Goal: Task Accomplishment & Management: Manage account settings

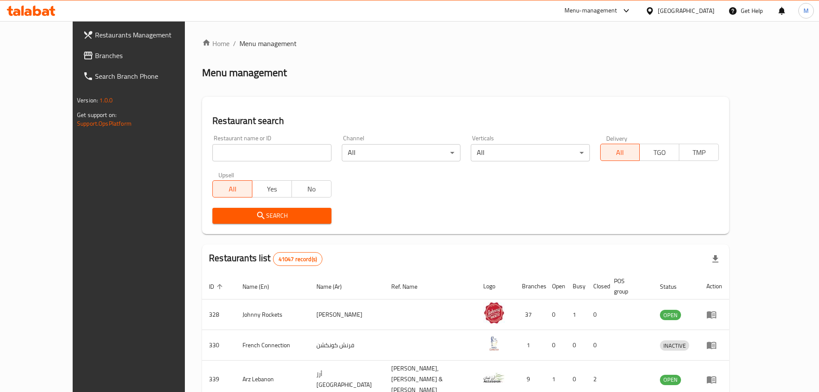
drag, startPoint x: 209, startPoint y: 153, endPoint x: 211, endPoint y: 157, distance: 4.4
click at [212, 153] on input "search" at bounding box center [271, 152] width 119 height 17
paste input "637916"
type input "637916"
drag, startPoint x: 184, startPoint y: 212, endPoint x: 183, endPoint y: 208, distance: 4.4
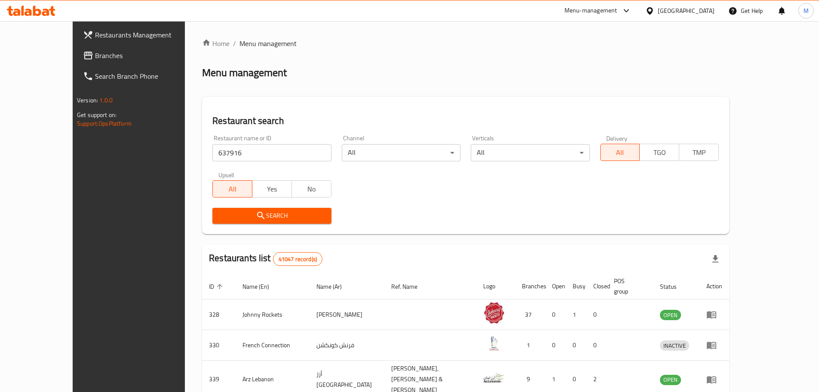
click at [219, 212] on span "Search" at bounding box center [271, 215] width 105 height 11
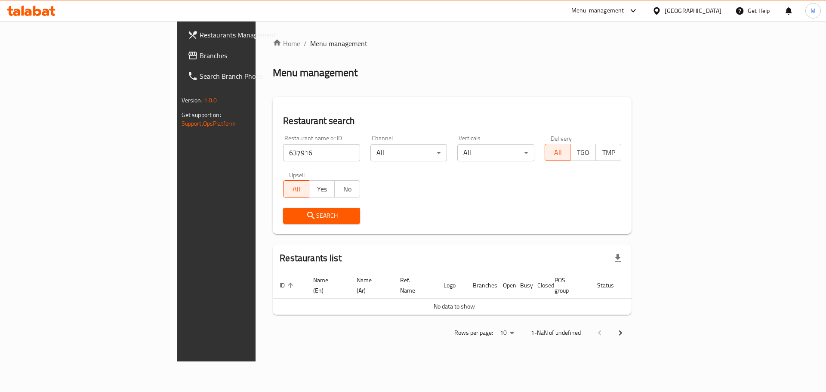
click at [296, 147] on input "637916" at bounding box center [321, 152] width 77 height 17
click at [283, 209] on button "Search" at bounding box center [321, 216] width 77 height 16
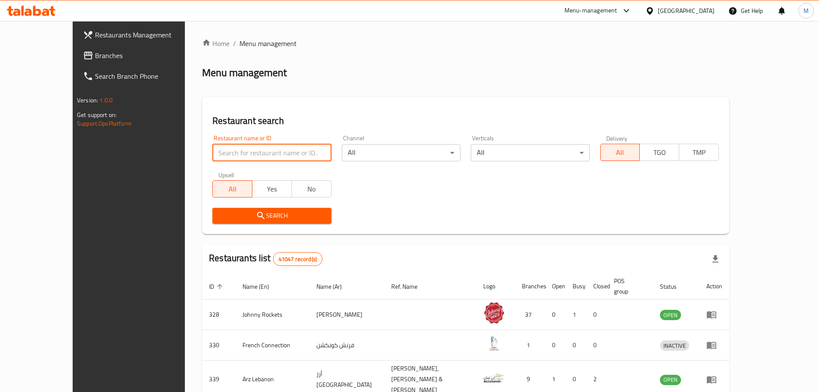
click at [254, 151] on input "search" at bounding box center [271, 152] width 119 height 17
paste input "637916"
type input "637916"
click at [219, 221] on span "Search" at bounding box center [271, 215] width 105 height 11
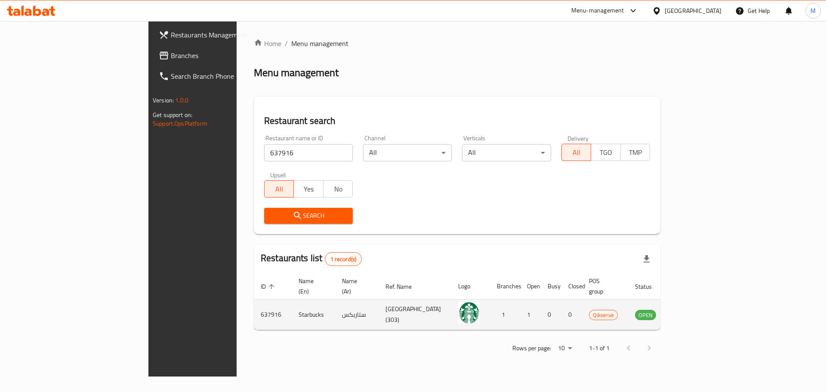
click at [690, 311] on icon "enhanced table" at bounding box center [684, 314] width 9 height 7
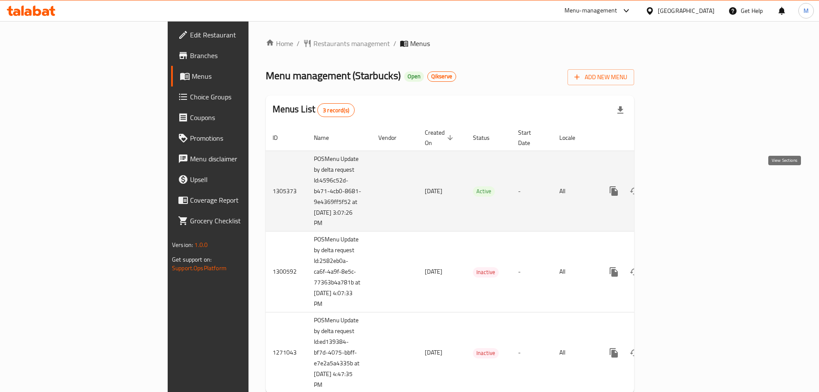
click at [681, 186] on icon "enhanced table" at bounding box center [676, 191] width 10 height 10
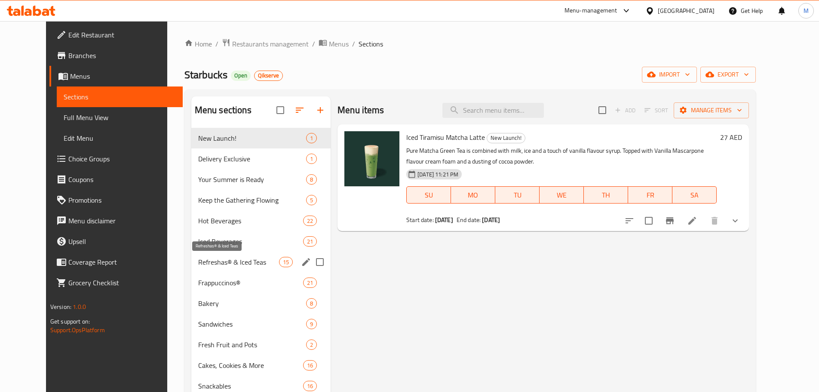
click at [213, 262] on span "Refreshas® & Iced Teas" at bounding box center [238, 262] width 81 height 10
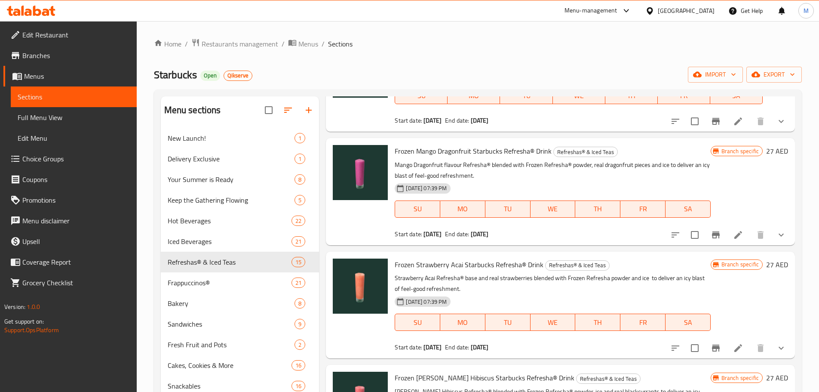
scroll to position [1194, 0]
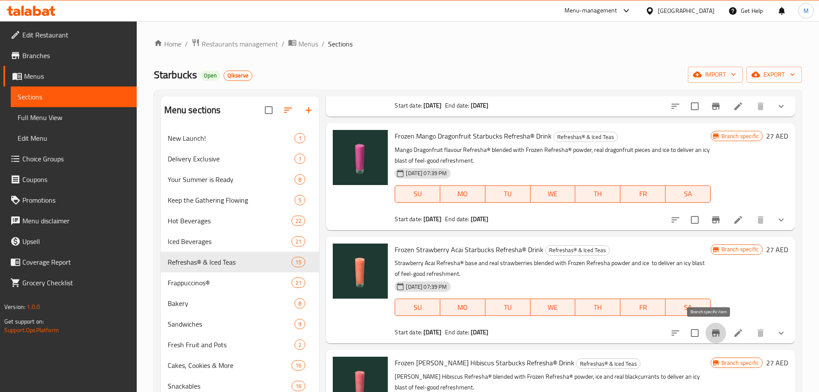
click at [710, 339] on button "Branch-specific-item" at bounding box center [716, 332] width 21 height 21
click at [711, 216] on icon "Branch-specific-item" at bounding box center [716, 220] width 10 height 10
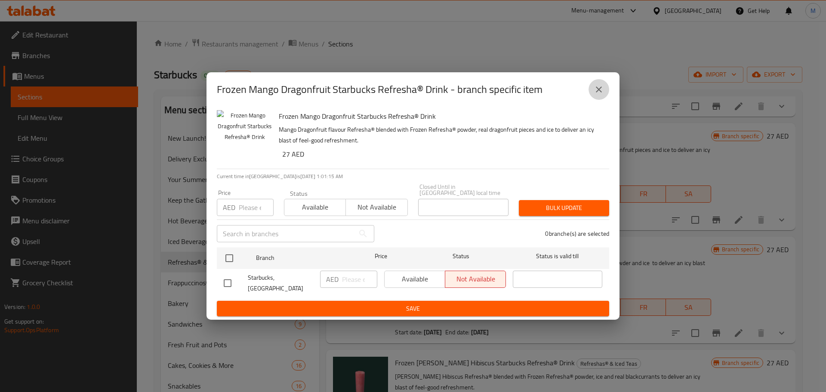
click at [603, 92] on icon "close" at bounding box center [598, 89] width 10 height 10
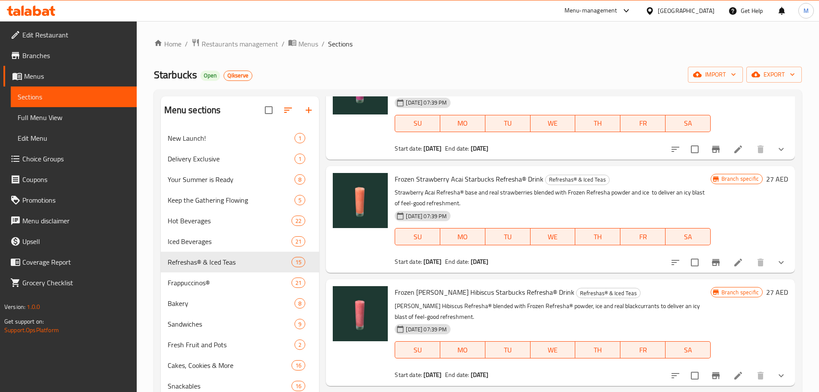
scroll to position [1265, 0]
click at [717, 375] on button "Branch-specific-item" at bounding box center [716, 375] width 21 height 21
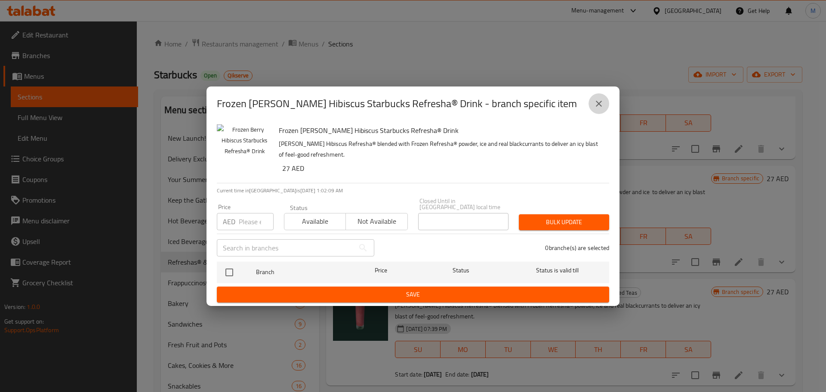
click at [601, 101] on icon "close" at bounding box center [598, 103] width 10 height 10
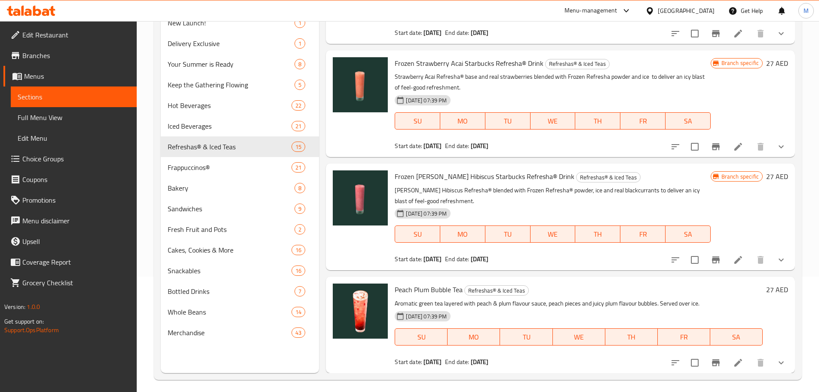
scroll to position [120, 0]
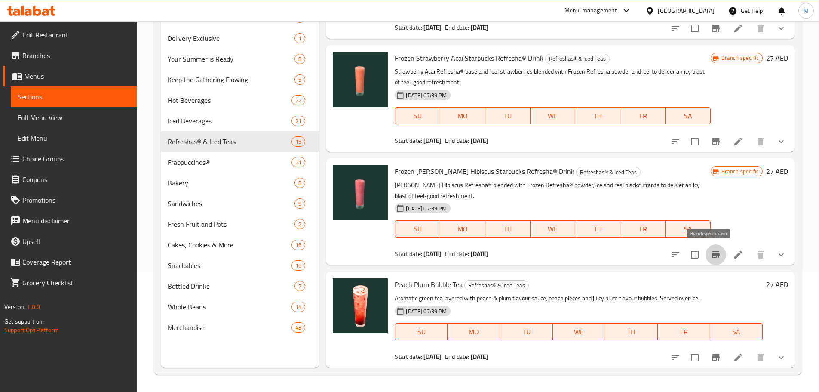
click at [711, 258] on icon "Branch-specific-item" at bounding box center [716, 254] width 10 height 10
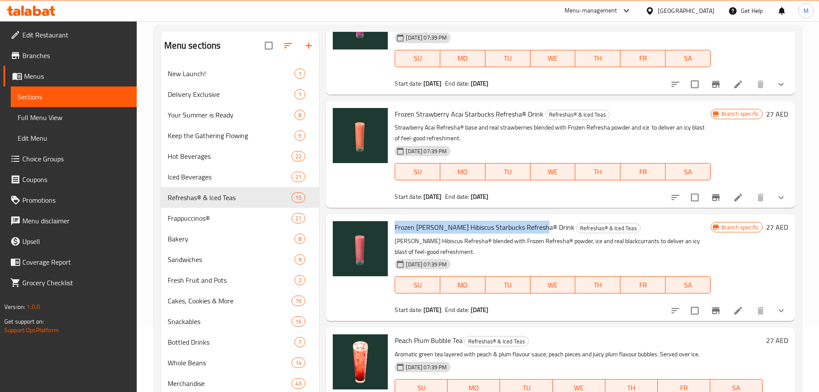
scroll to position [0, 0]
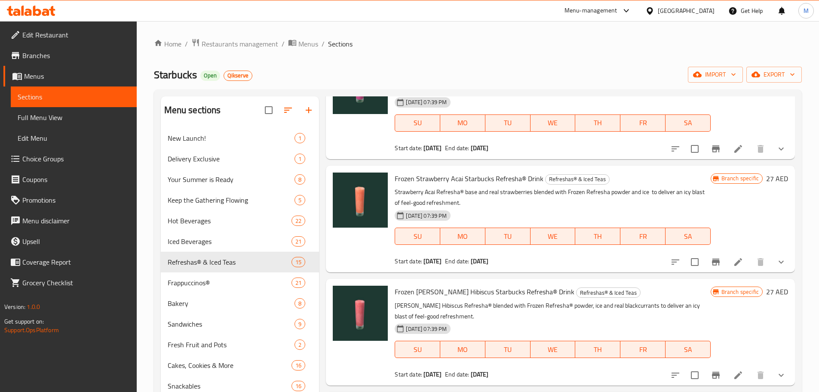
click at [235, 52] on div "Home / Restaurants management / Menus / Sections Starbucks Open Qikserve import…" at bounding box center [478, 266] width 648 height 457
click at [236, 49] on span "Restaurants management" at bounding box center [240, 44] width 77 height 10
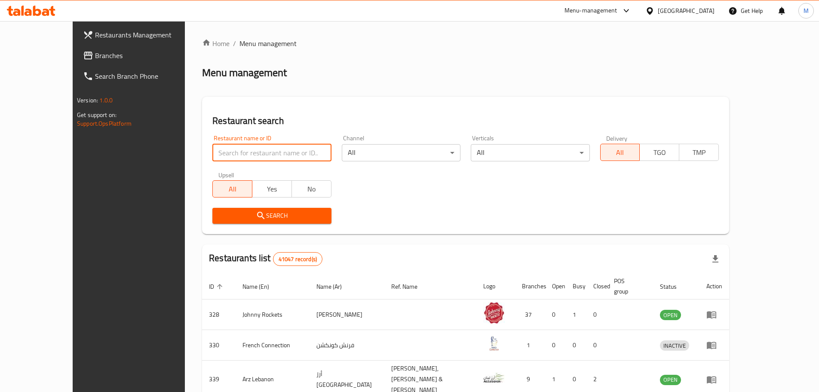
click at [263, 154] on input "search" at bounding box center [271, 152] width 119 height 17
paste input "651464"
type input "651464"
click at [269, 224] on div "Search" at bounding box center [271, 216] width 129 height 26
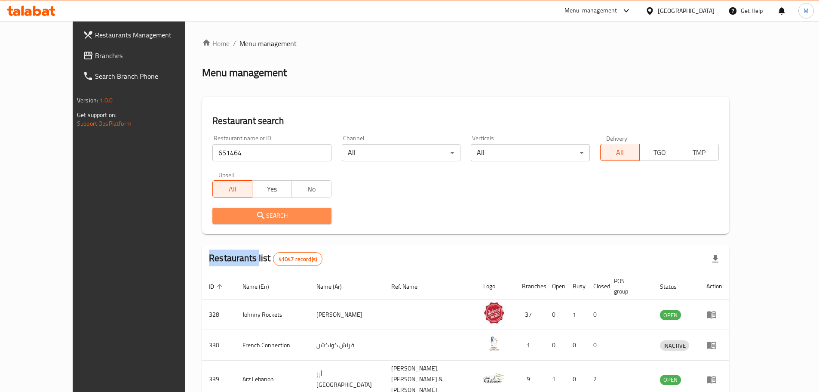
click at [267, 217] on span "Search" at bounding box center [271, 215] width 105 height 11
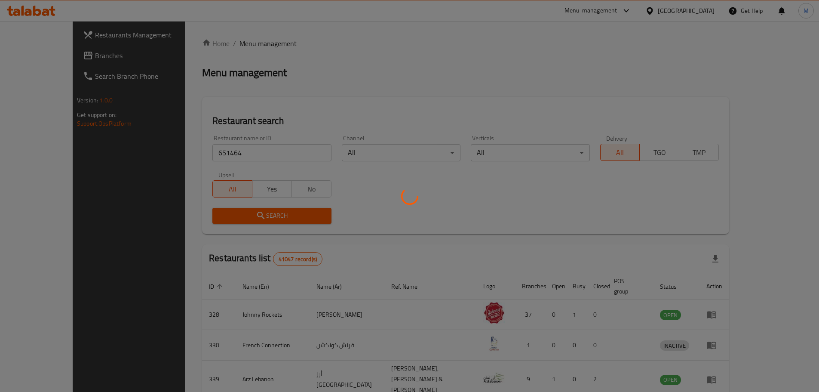
click at [608, 289] on div at bounding box center [409, 196] width 819 height 392
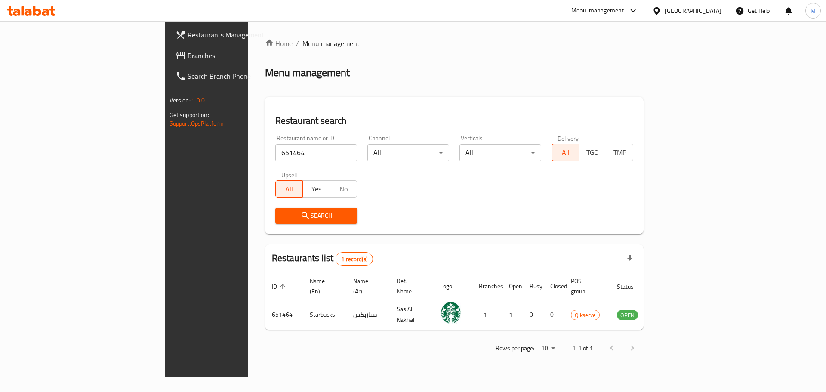
click at [672, 311] on icon "enhanced table" at bounding box center [666, 314] width 9 height 7
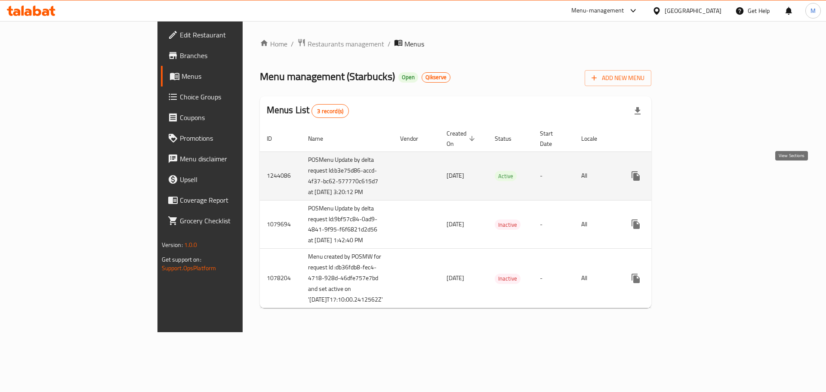
click at [703, 173] on icon "enhanced table" at bounding box center [697, 176] width 10 height 10
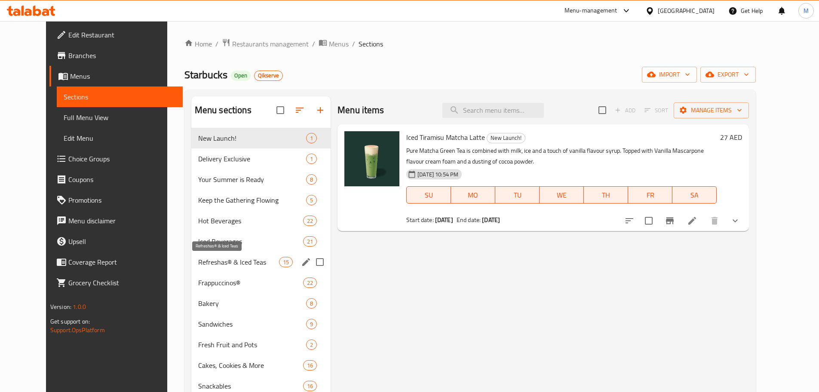
click at [219, 257] on span "Refreshas® & Iced Teas" at bounding box center [238, 262] width 81 height 10
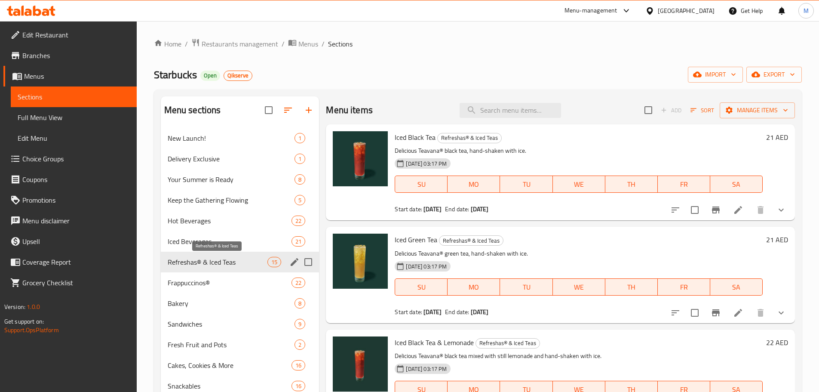
scroll to position [1151, 0]
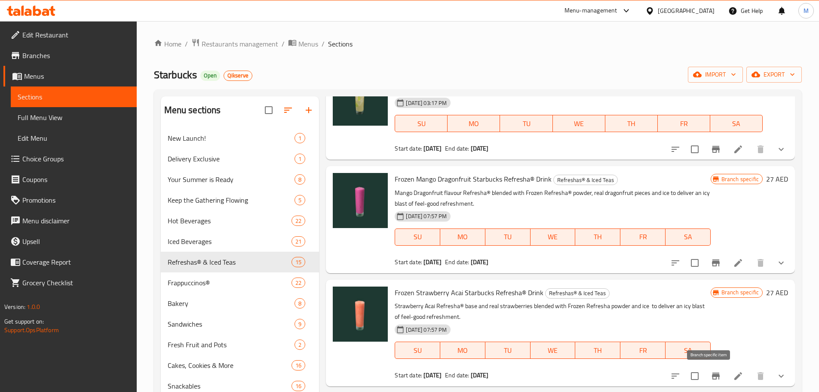
click at [710, 381] on button "Branch-specific-item" at bounding box center [716, 375] width 21 height 21
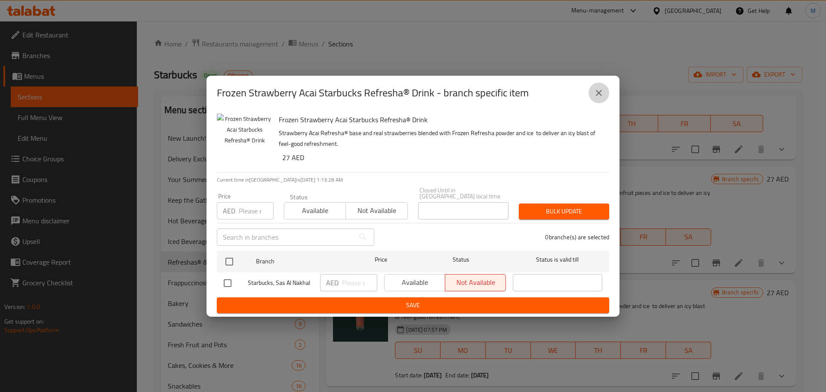
click at [600, 92] on icon "close" at bounding box center [598, 93] width 10 height 10
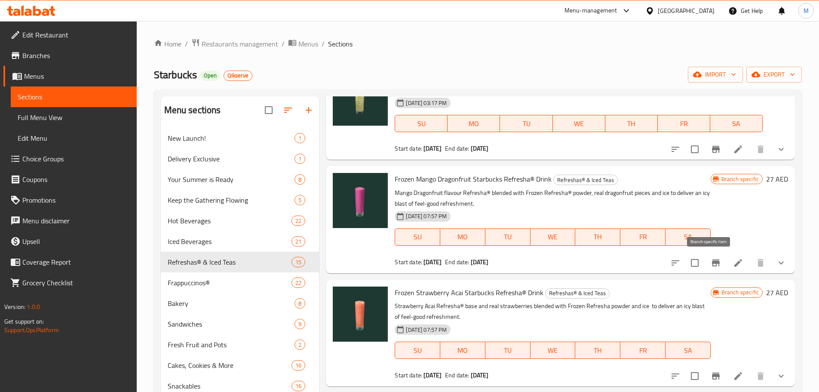
click at [712, 269] on button "Branch-specific-item" at bounding box center [716, 262] width 21 height 21
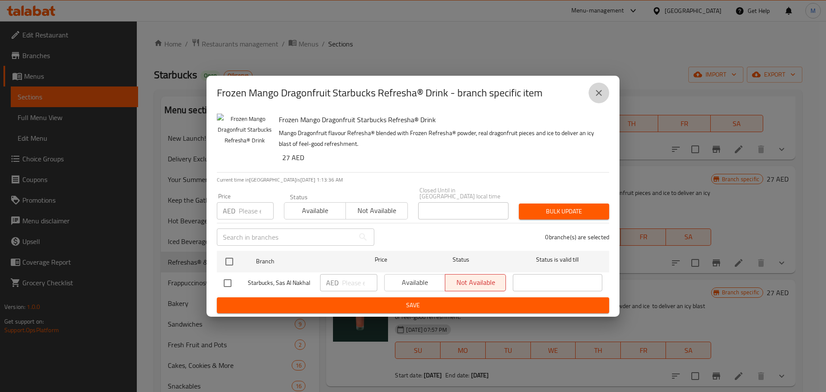
click at [605, 92] on button "close" at bounding box center [598, 93] width 21 height 21
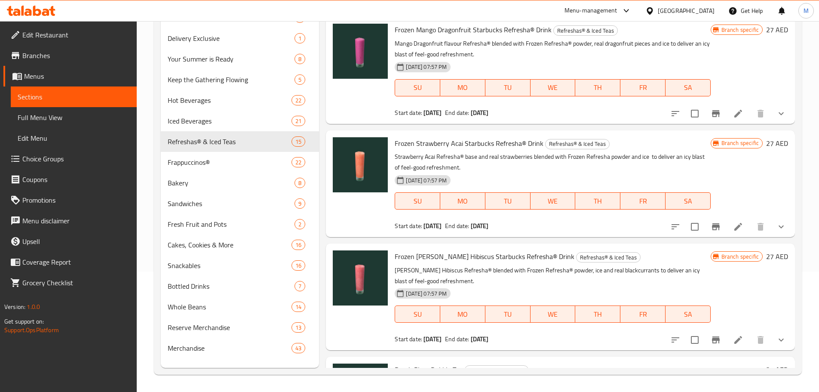
scroll to position [1194, 0]
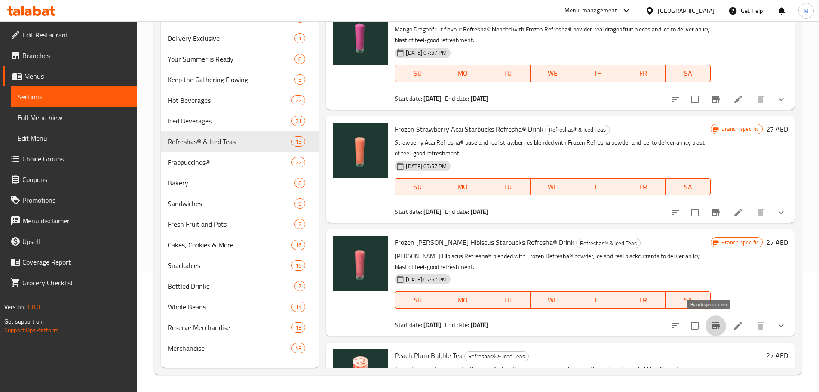
click at [711, 326] on icon "Branch-specific-item" at bounding box center [716, 325] width 10 height 10
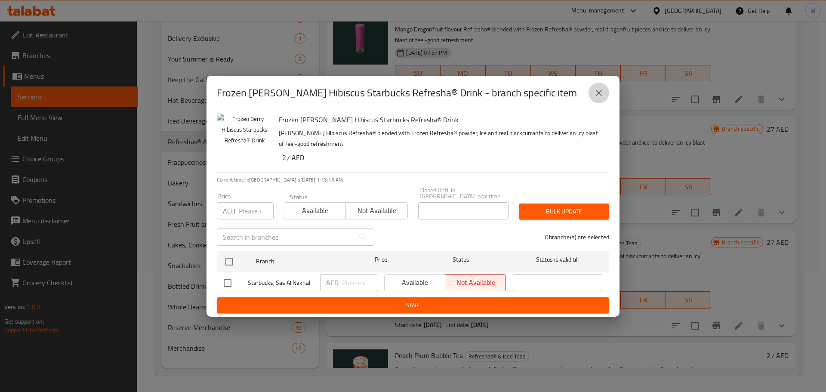
click at [601, 89] on icon "close" at bounding box center [598, 93] width 10 height 10
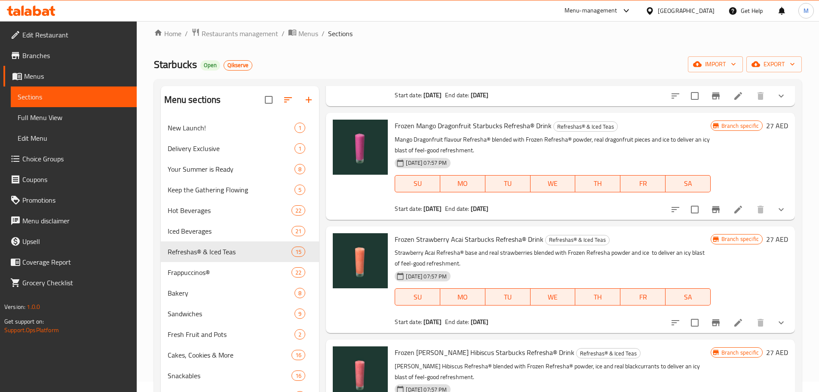
scroll to position [0, 0]
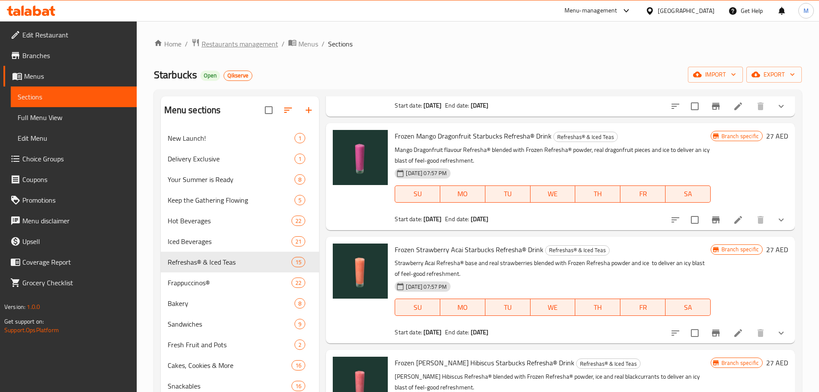
click at [227, 46] on span "Restaurants management" at bounding box center [240, 44] width 77 height 10
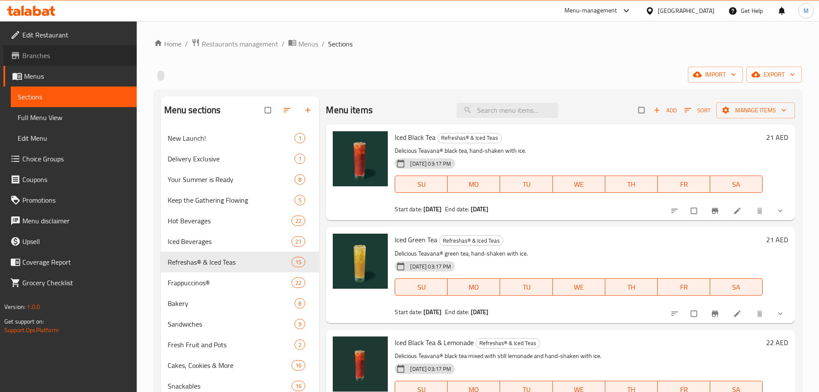
click at [33, 48] on link "Branches" at bounding box center [69, 55] width 133 height 21
click at [38, 52] on span "Branches" at bounding box center [75, 55] width 107 height 10
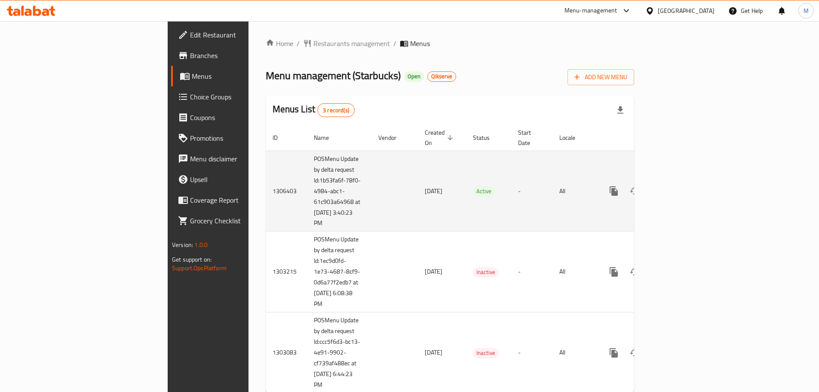
click at [681, 186] on icon "enhanced table" at bounding box center [676, 191] width 10 height 10
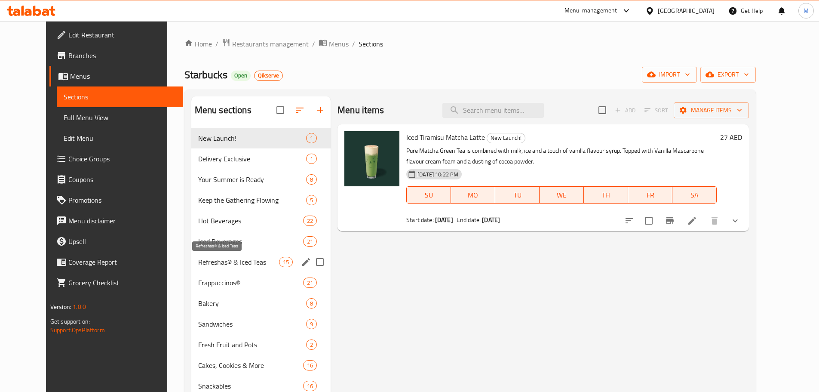
click at [224, 264] on span "Refreshas® & Iced Teas" at bounding box center [238, 262] width 81 height 10
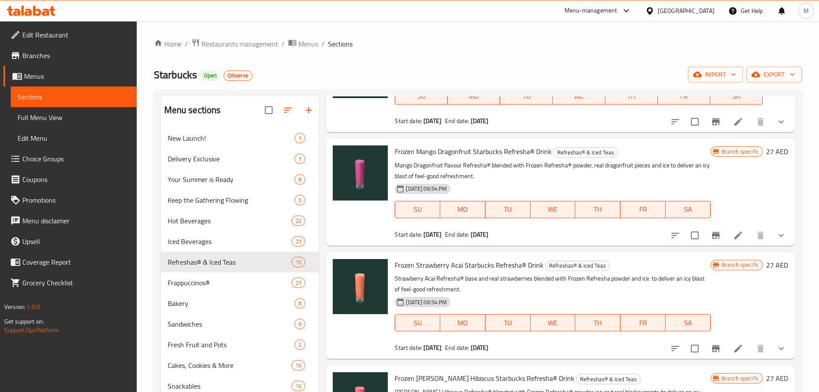
scroll to position [1194, 0]
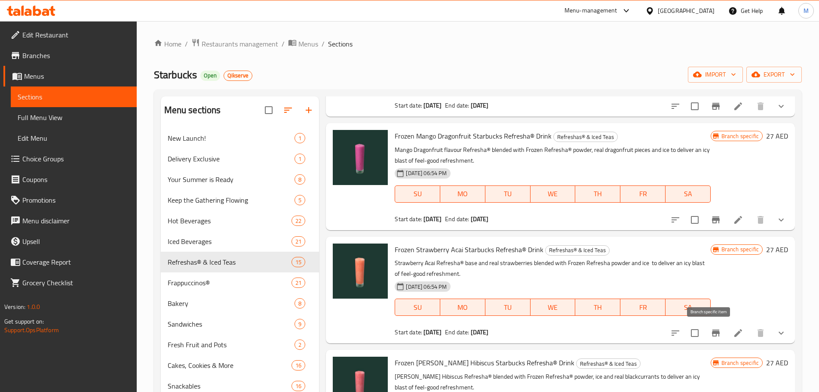
click at [712, 335] on icon "Branch-specific-item" at bounding box center [716, 332] width 8 height 7
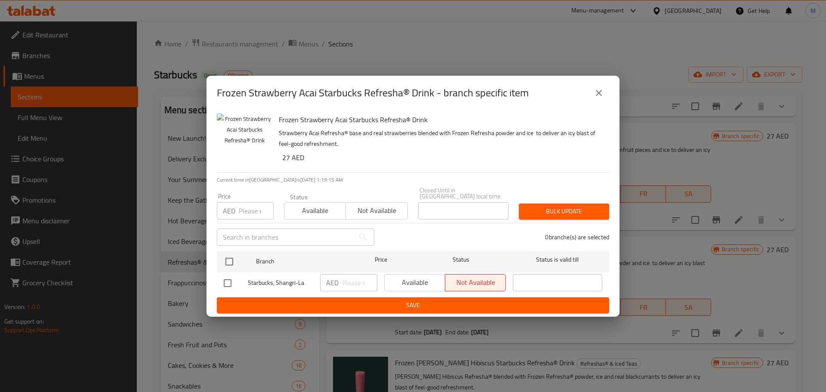
click at [601, 95] on icon "close" at bounding box center [599, 93] width 6 height 6
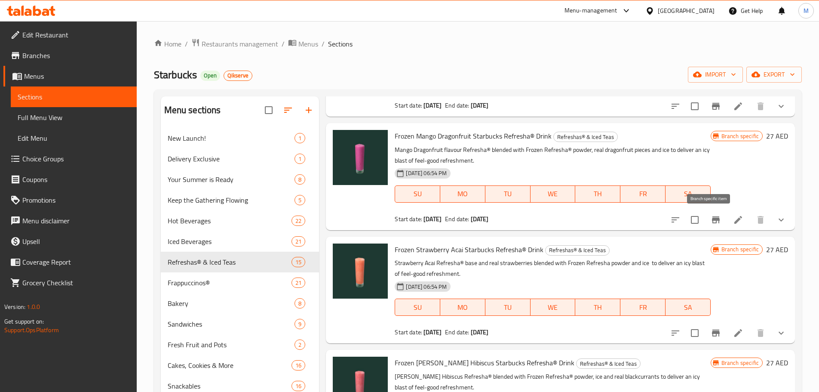
click at [715, 220] on button "Branch-specific-item" at bounding box center [716, 219] width 21 height 21
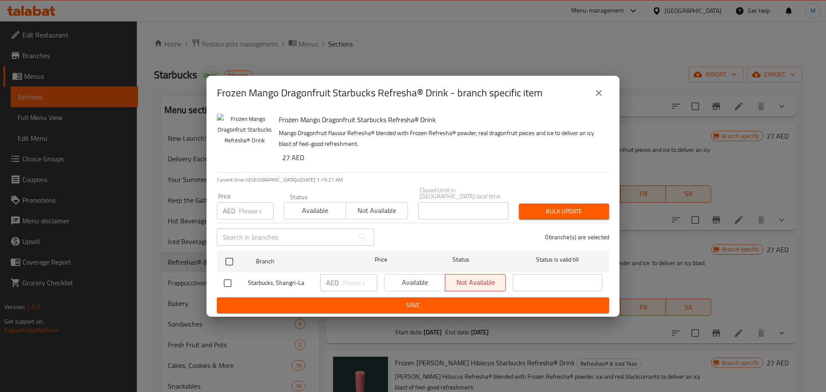
click at [603, 89] on icon "close" at bounding box center [598, 93] width 10 height 10
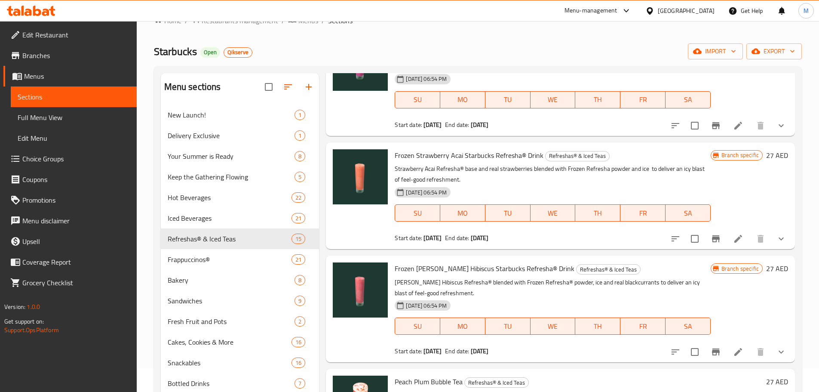
scroll to position [43, 0]
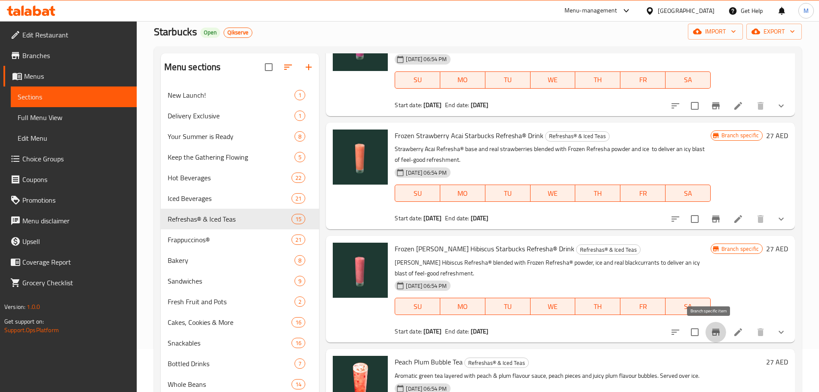
click at [716, 329] on button "Branch-specific-item" at bounding box center [716, 332] width 21 height 21
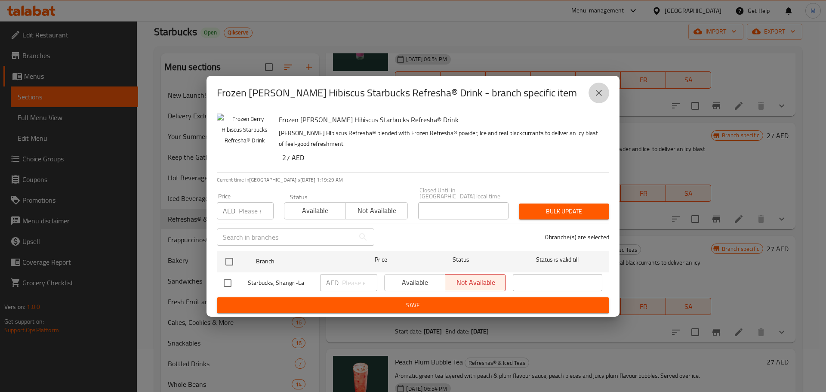
click at [599, 86] on button "close" at bounding box center [598, 93] width 21 height 21
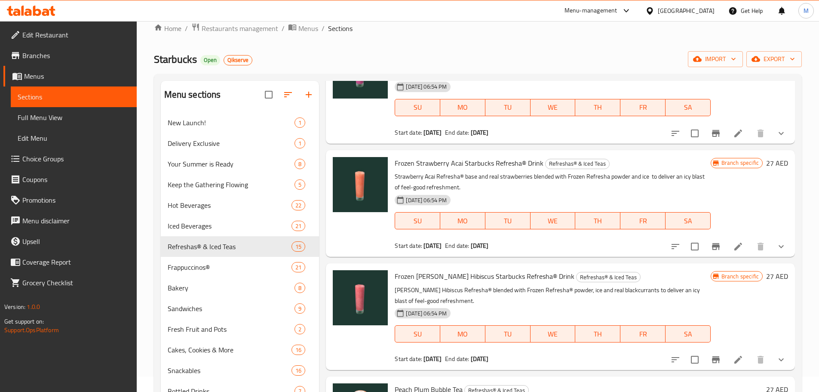
scroll to position [0, 0]
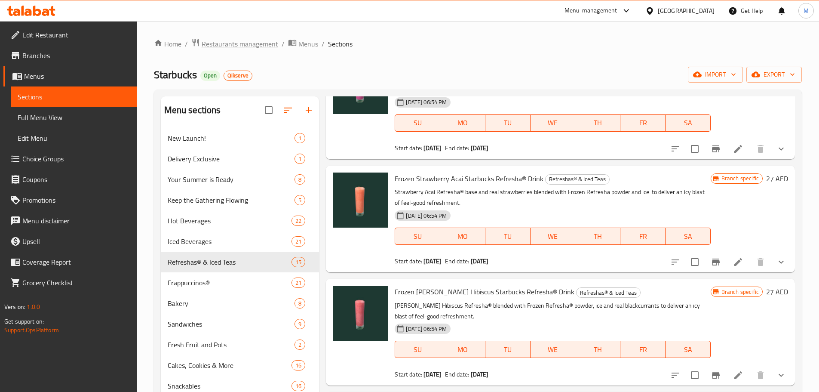
click at [224, 44] on span "Restaurants management" at bounding box center [240, 44] width 77 height 10
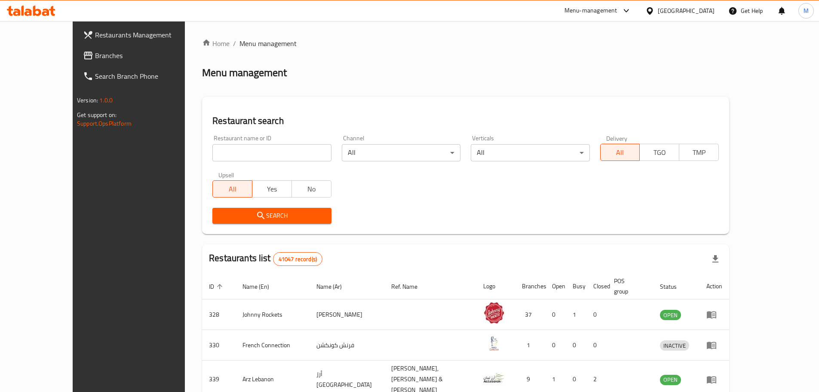
click at [212, 147] on input "search" at bounding box center [271, 152] width 119 height 17
paste input "637966"
type input "637966"
click at [288, 221] on span "Search" at bounding box center [271, 215] width 105 height 11
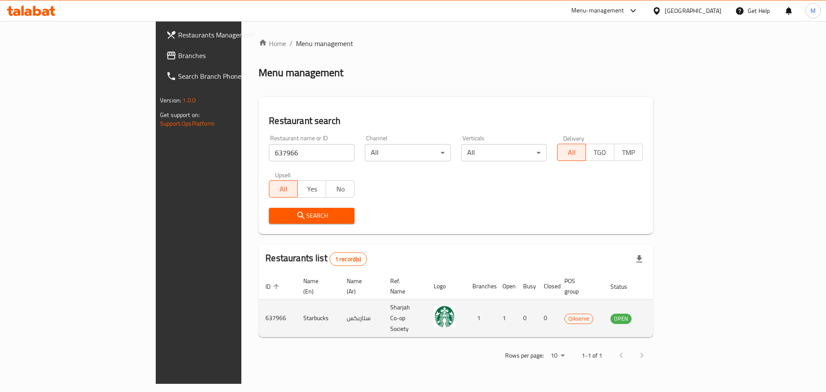
click at [678, 304] on td "enhanced table" at bounding box center [663, 318] width 30 height 38
click at [666, 313] on icon "enhanced table" at bounding box center [660, 318] width 10 height 10
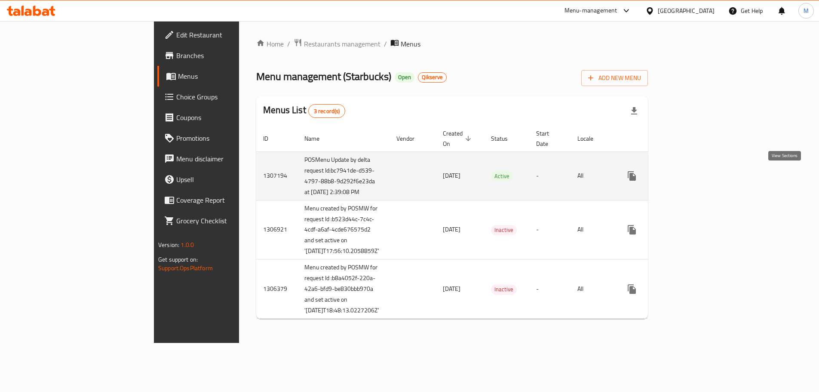
click at [698, 179] on icon "enhanced table" at bounding box center [694, 176] width 8 height 8
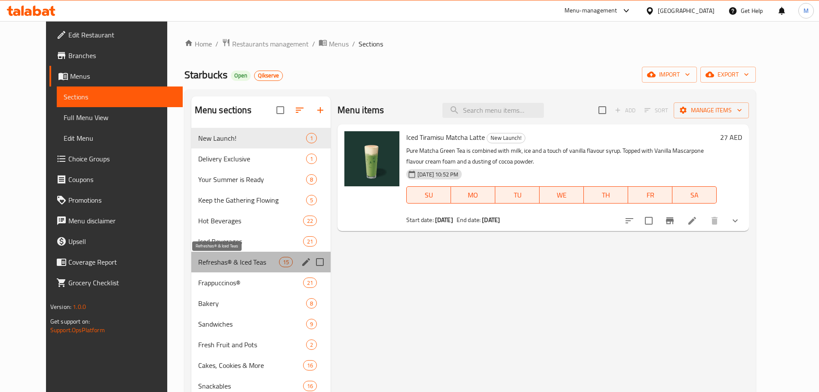
click at [240, 264] on span "Refreshas® & Iced Teas" at bounding box center [238, 262] width 81 height 10
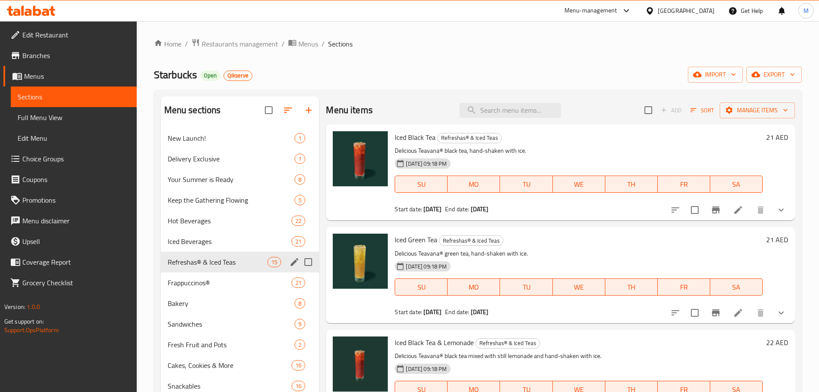
scroll to position [1161, 0]
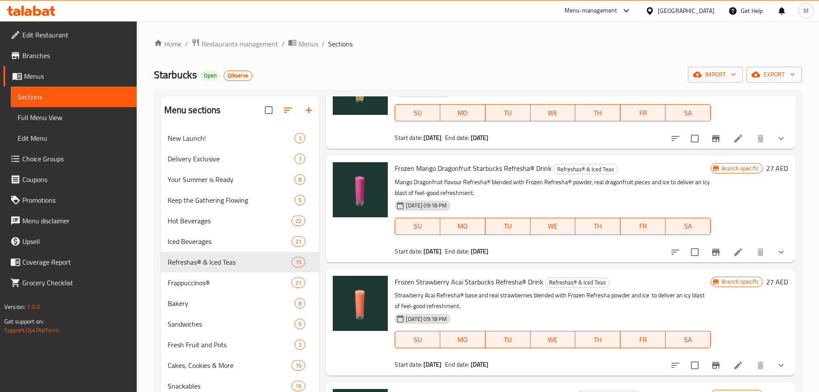
click at [712, 368] on icon "Branch-specific-item" at bounding box center [716, 365] width 8 height 7
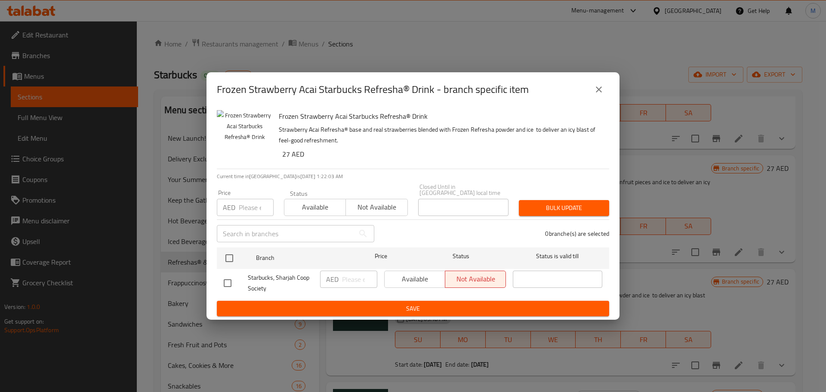
click at [598, 87] on icon "close" at bounding box center [598, 89] width 10 height 10
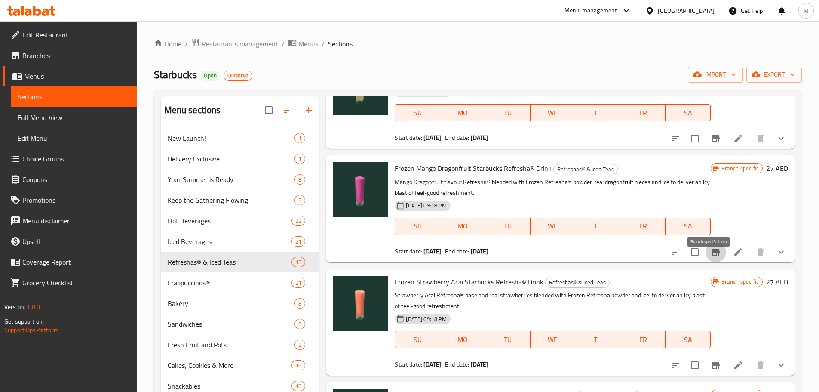
click at [712, 255] on icon "Branch-specific-item" at bounding box center [716, 252] width 8 height 7
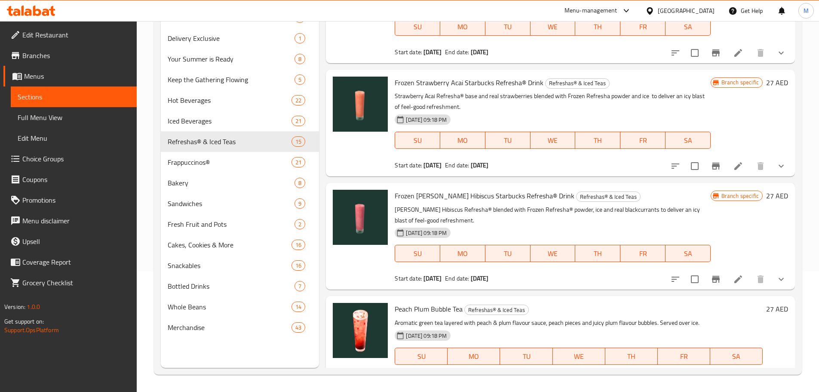
scroll to position [1247, 0]
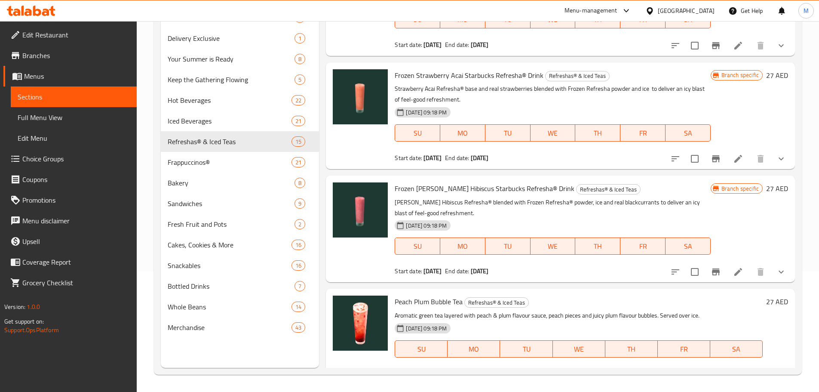
click at [712, 275] on icon "Branch-specific-item" at bounding box center [716, 271] width 8 height 7
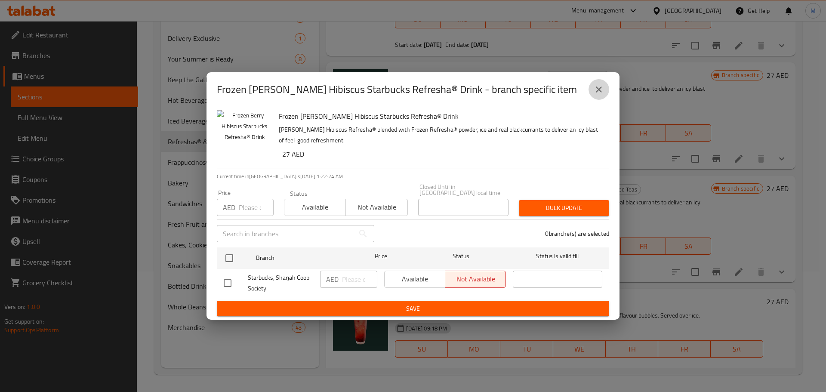
click at [608, 90] on button "close" at bounding box center [598, 89] width 21 height 21
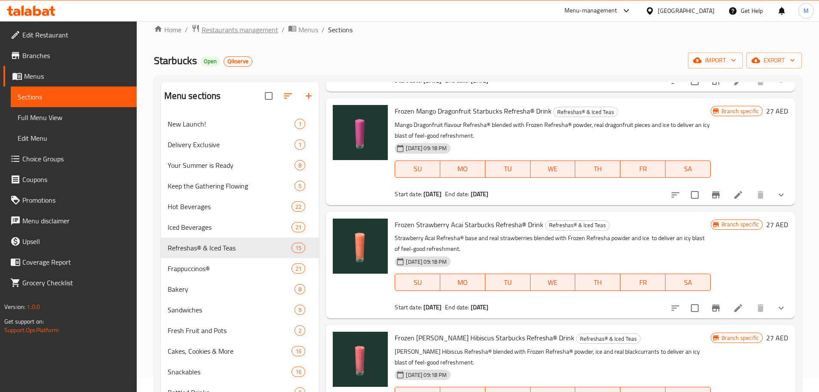
scroll to position [0, 0]
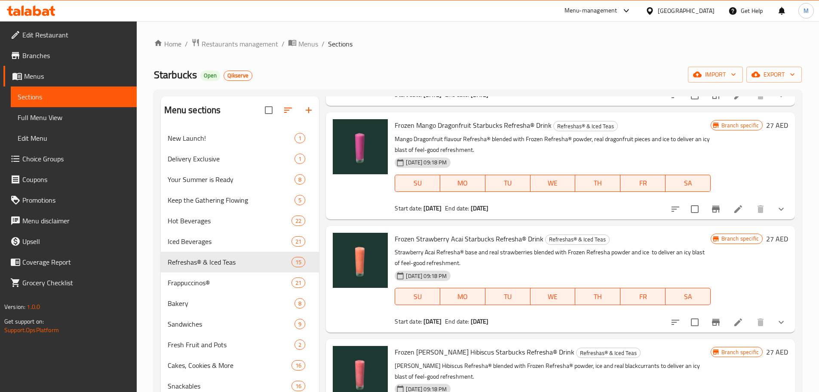
drag, startPoint x: 243, startPoint y: 40, endPoint x: 256, endPoint y: 33, distance: 14.5
click at [243, 40] on span "Restaurants management" at bounding box center [240, 44] width 77 height 10
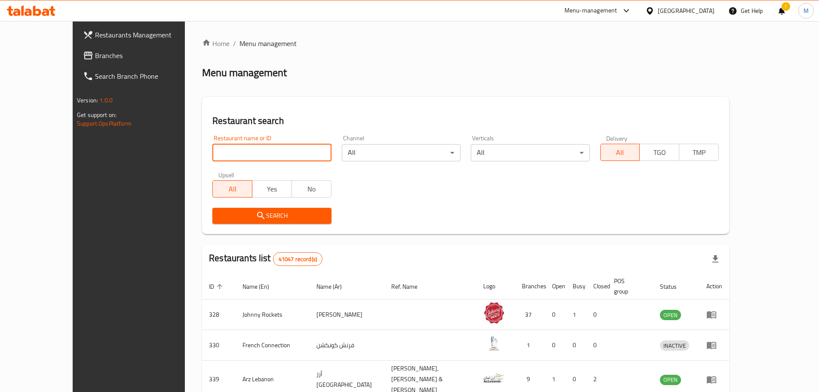
drag, startPoint x: 230, startPoint y: 150, endPoint x: 233, endPoint y: 154, distance: 4.6
click at [230, 150] on input "search" at bounding box center [271, 152] width 119 height 17
paste input "677993"
type input "677993"
click at [369, 199] on div "Restaurant name or ID 677993 Restaurant name or ID Channel All ​ Verticals All …" at bounding box center [465, 179] width 517 height 99
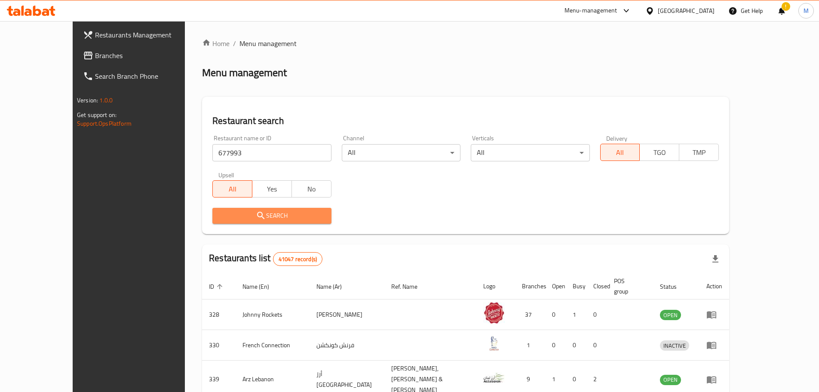
click at [312, 212] on button "Search" at bounding box center [271, 216] width 119 height 16
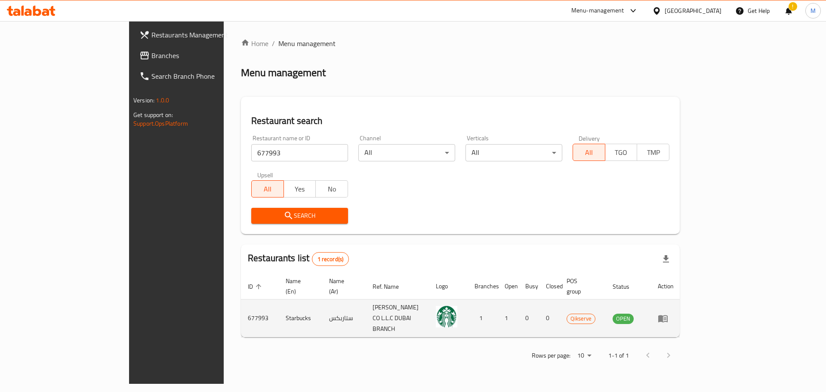
click at [680, 299] on td "enhanced table" at bounding box center [666, 318] width 30 height 38
click at [668, 313] on icon "enhanced table" at bounding box center [662, 318] width 10 height 10
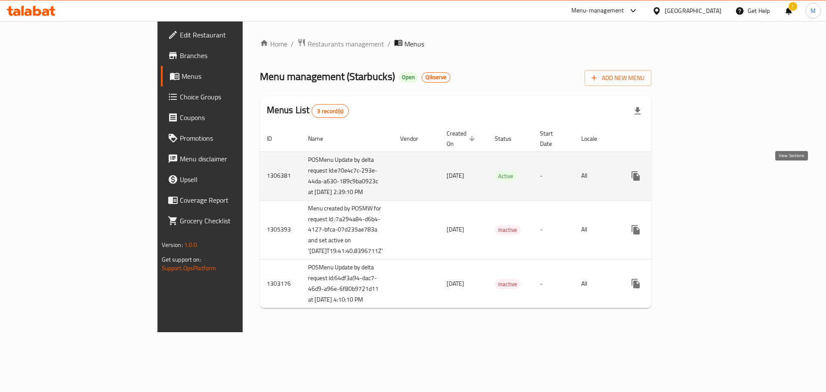
click at [708, 182] on link "enhanced table" at bounding box center [697, 176] width 21 height 21
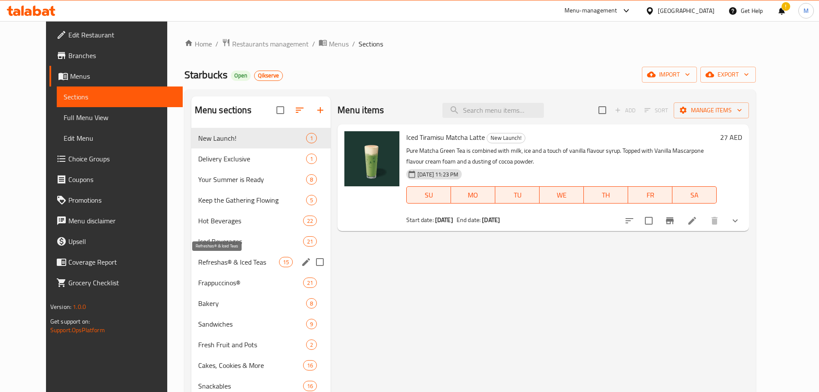
drag, startPoint x: 236, startPoint y: 261, endPoint x: 244, endPoint y: 261, distance: 7.7
click at [236, 261] on span "Refreshas® & Iced Teas" at bounding box center [238, 262] width 81 height 10
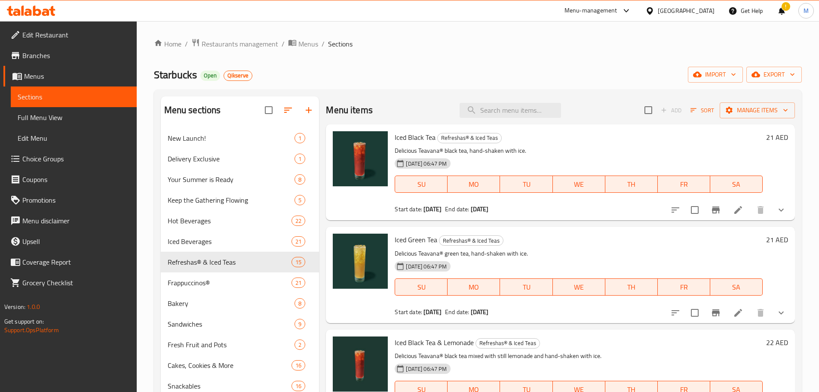
scroll to position [1151, 0]
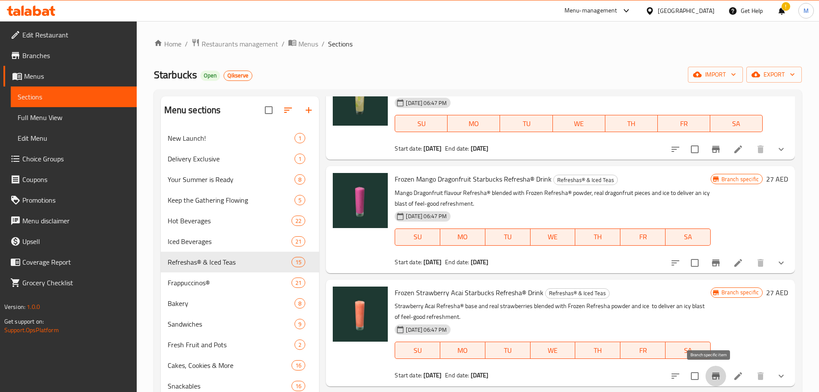
click at [713, 376] on icon "Branch-specific-item" at bounding box center [716, 376] width 10 height 10
click at [711, 259] on icon "Branch-specific-item" at bounding box center [716, 263] width 10 height 10
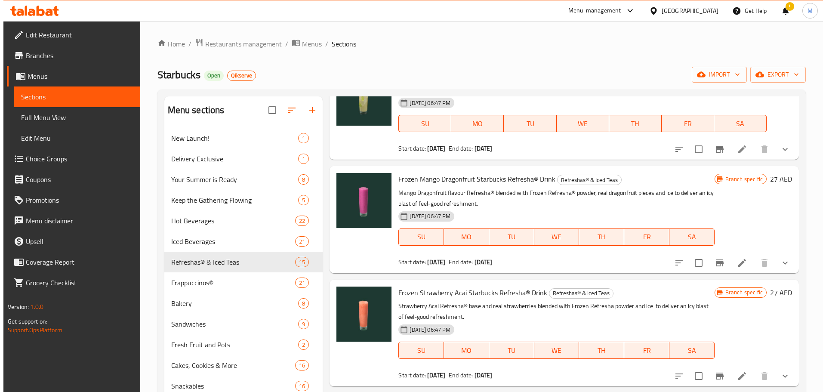
scroll to position [120, 0]
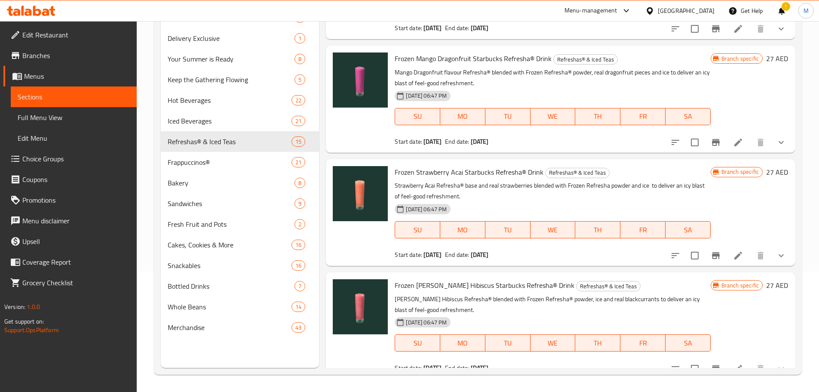
click at [710, 368] on div "Menu sections New Launch! 1 Delivery Exclusive 1 Your Summer is Ready 8 Keep th…" at bounding box center [478, 171] width 648 height 405
click at [711, 365] on icon "Branch-specific-item" at bounding box center [716, 368] width 10 height 10
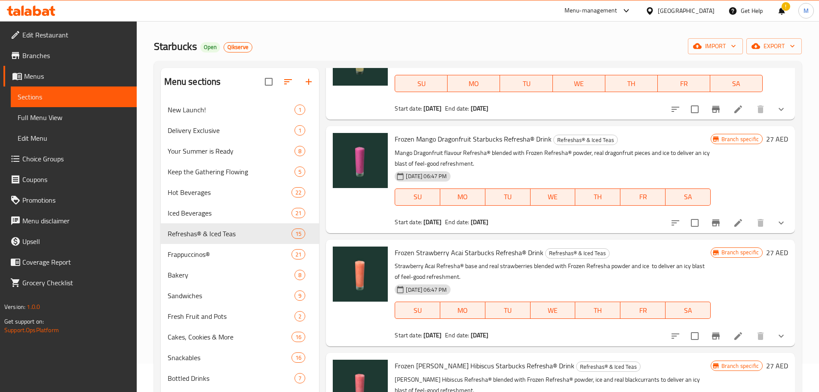
scroll to position [0, 0]
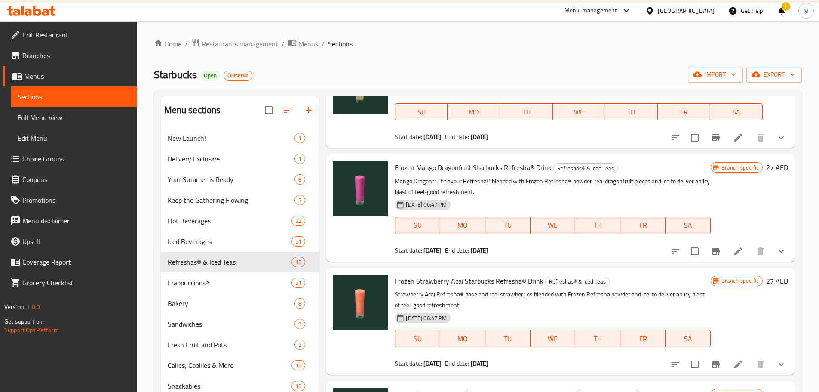
click at [240, 44] on span "Restaurants management" at bounding box center [240, 44] width 77 height 10
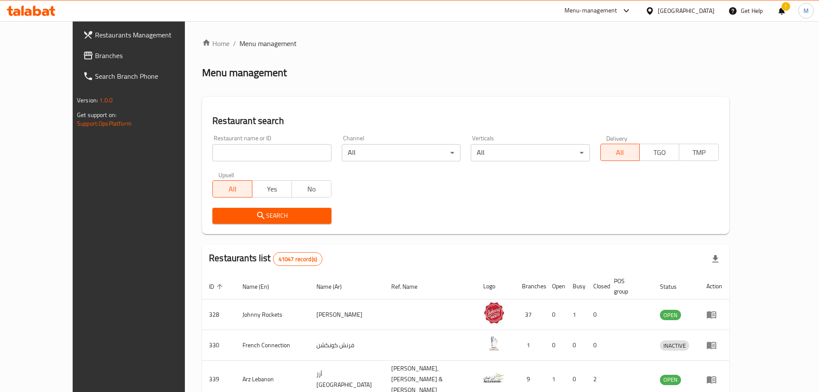
paste input "637906"
click at [249, 152] on input "search" at bounding box center [271, 152] width 119 height 17
type input "637906"
drag, startPoint x: 145, startPoint y: 209, endPoint x: 154, endPoint y: 209, distance: 8.2
click at [185, 209] on div "Home / Menu management Menu management Restaurant search Restaurant name or ID …" at bounding box center [466, 332] width 562 height 623
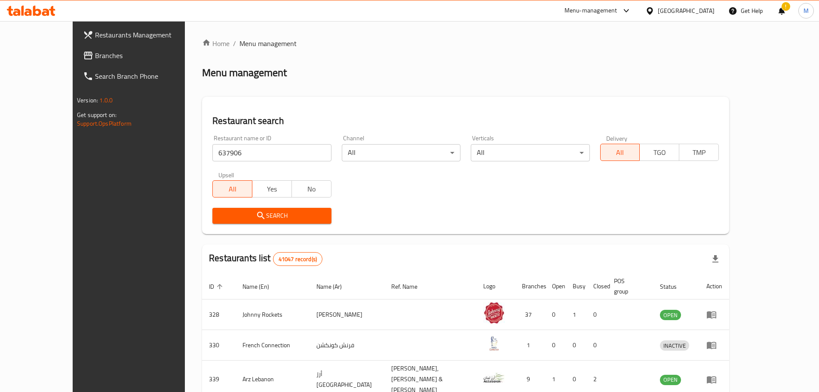
click at [219, 210] on span "Search" at bounding box center [271, 215] width 105 height 11
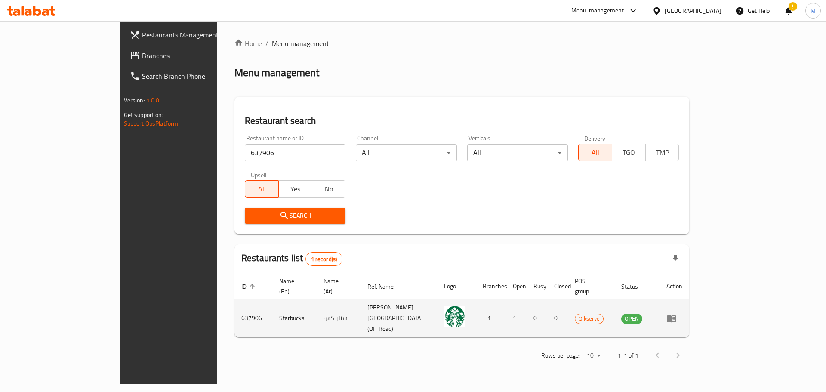
click at [689, 312] on td "enhanced table" at bounding box center [674, 318] width 30 height 38
click at [676, 315] on icon "enhanced table" at bounding box center [670, 318] width 9 height 7
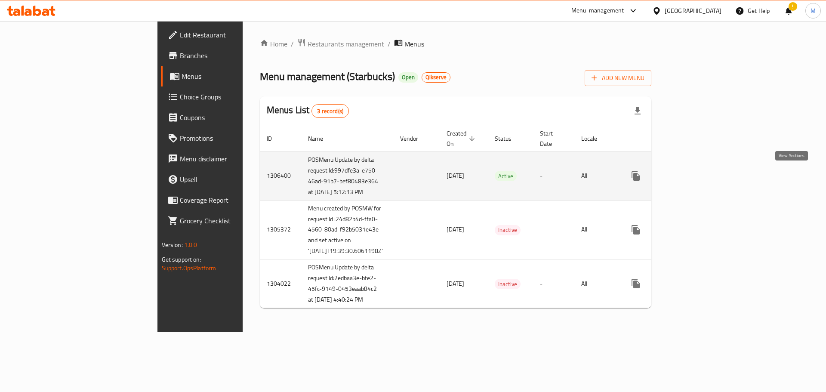
click at [708, 172] on link "enhanced table" at bounding box center [697, 176] width 21 height 21
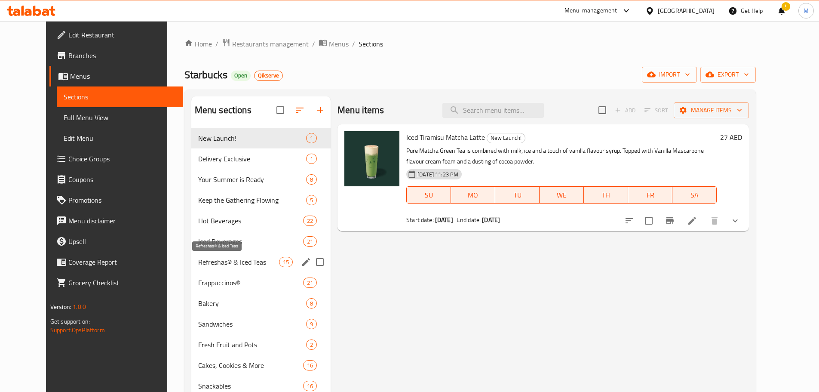
click at [198, 264] on span "Refreshas® & Iced Teas" at bounding box center [238, 262] width 81 height 10
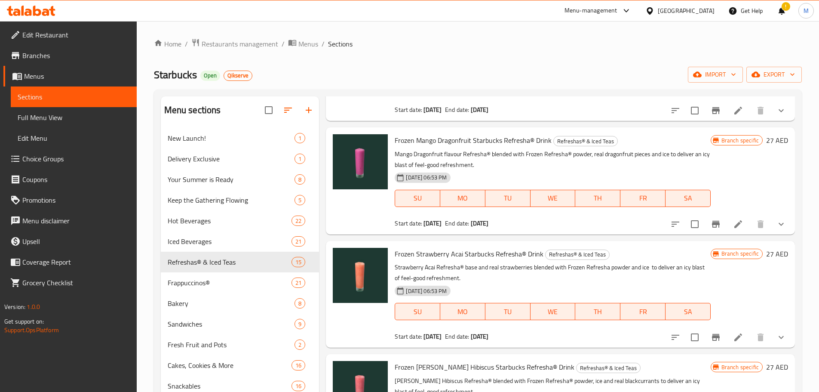
scroll to position [1204, 0]
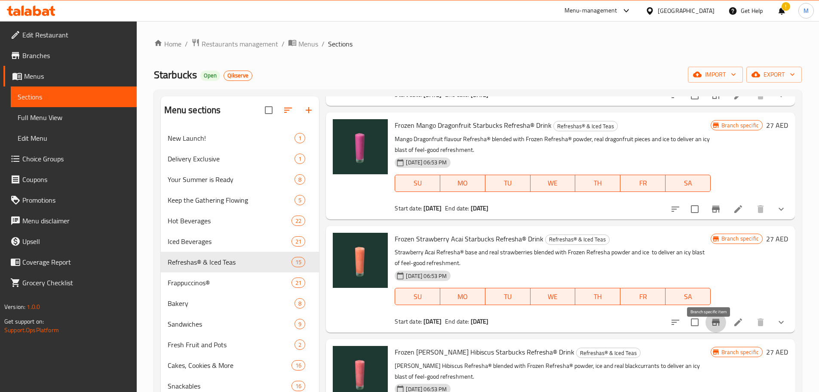
click at [711, 327] on icon "Branch-specific-item" at bounding box center [716, 322] width 10 height 10
click at [711, 214] on icon "Branch-specific-item" at bounding box center [716, 209] width 10 height 10
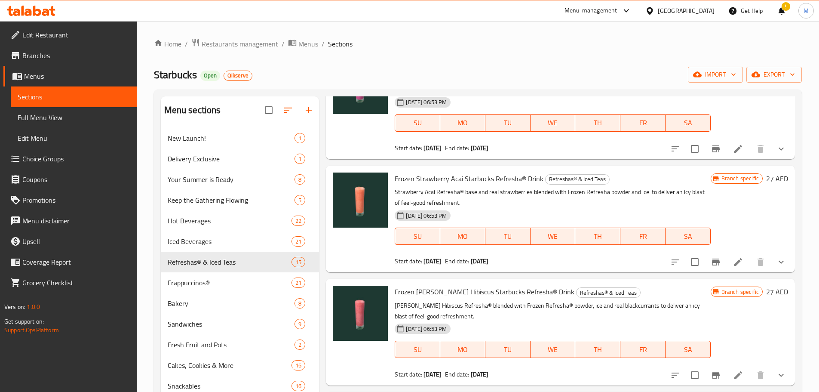
scroll to position [1275, 0]
click at [712, 374] on icon "Branch-specific-item" at bounding box center [716, 374] width 8 height 7
click at [250, 36] on div "Home / Restaurants management / Menus / Sections Starbucks Open Qikserve import…" at bounding box center [478, 266] width 682 height 491
click at [249, 41] on span "Restaurants management" at bounding box center [240, 44] width 77 height 10
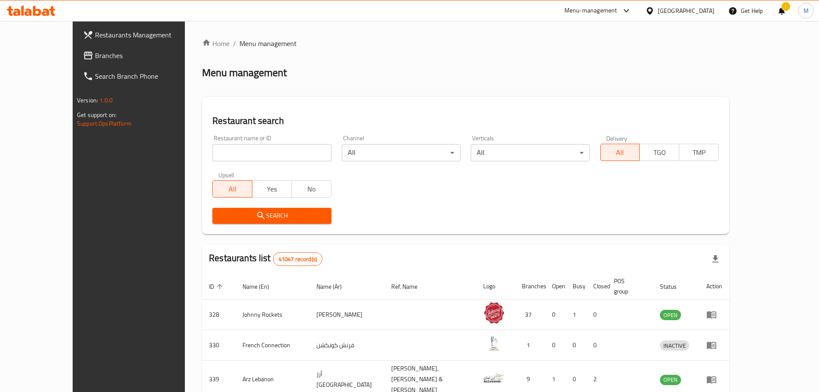
click at [212, 148] on input "search" at bounding box center [271, 152] width 119 height 17
paste input "637905"
type input "637905"
drag, startPoint x: 175, startPoint y: 228, endPoint x: 177, endPoint y: 221, distance: 7.4
click at [219, 215] on span "Search" at bounding box center [271, 215] width 105 height 11
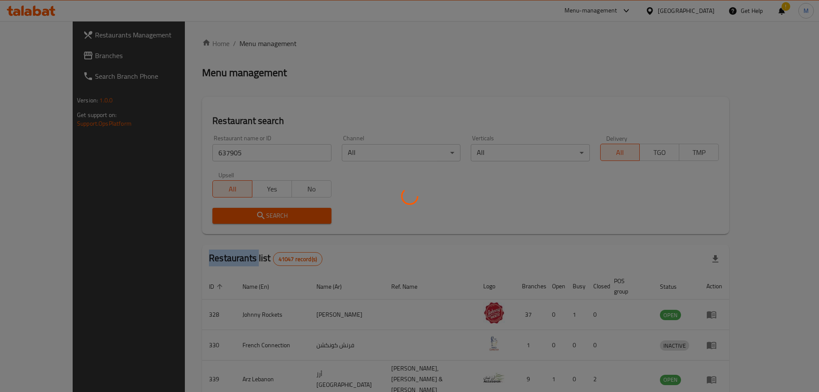
click at [179, 215] on div at bounding box center [409, 196] width 819 height 392
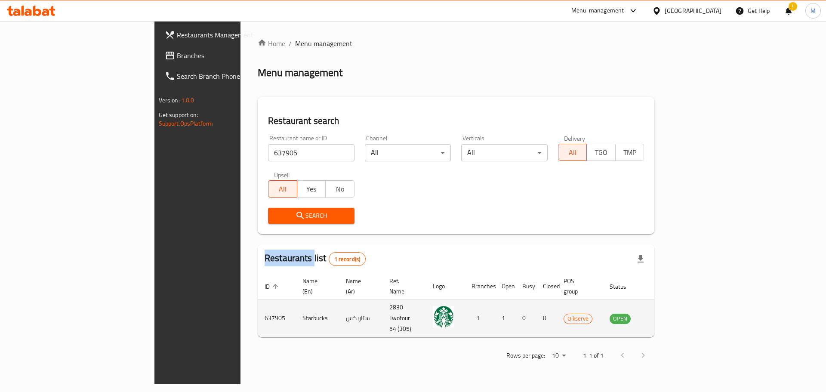
click at [665, 313] on icon "enhanced table" at bounding box center [659, 318] width 10 height 10
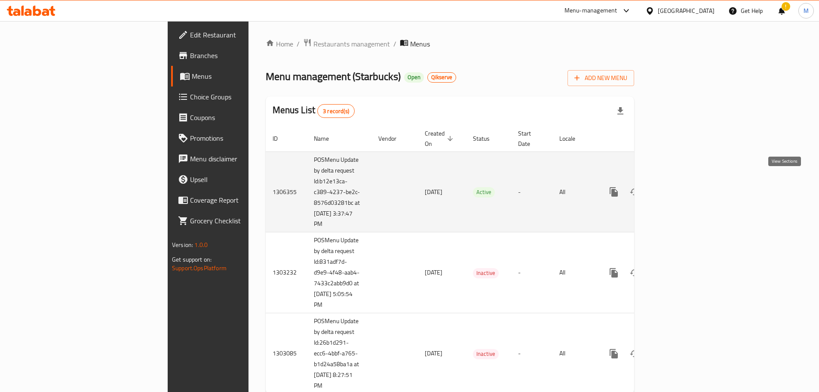
click at [686, 183] on link "enhanced table" at bounding box center [676, 191] width 21 height 21
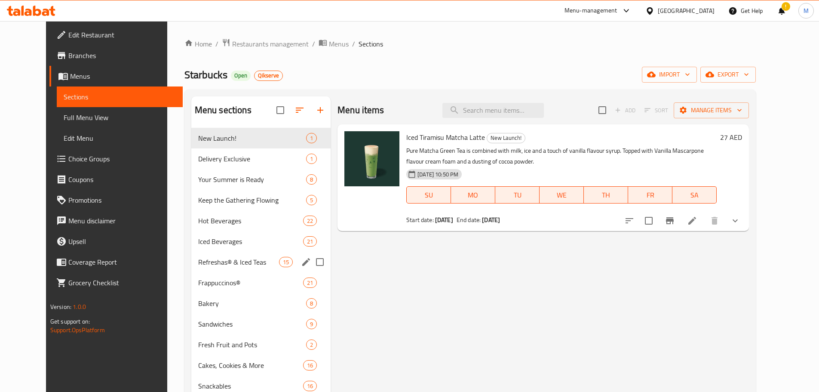
click at [211, 255] on div "Refreshas® & Iced Teas 15" at bounding box center [260, 262] width 139 height 21
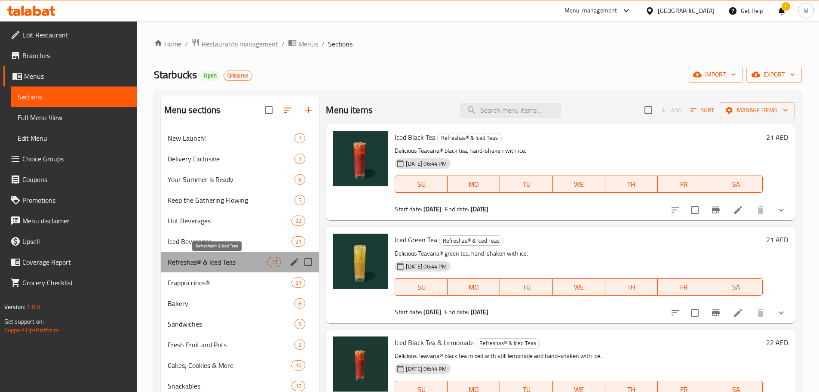
click at [212, 258] on span "Refreshas® & Iced Teas" at bounding box center [218, 262] width 100 height 10
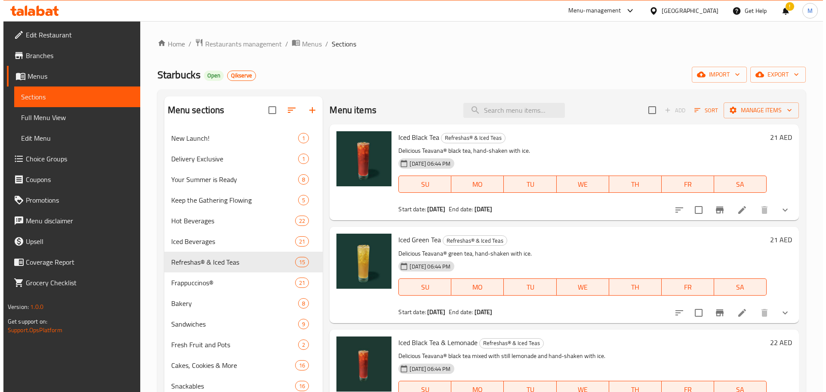
scroll to position [1161, 0]
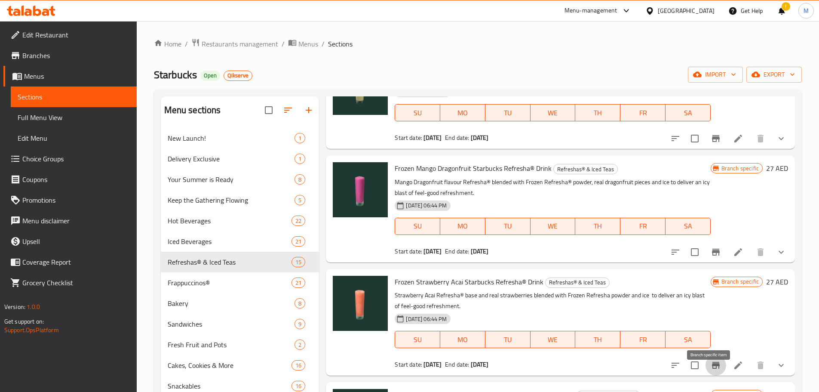
click at [712, 368] on icon "Branch-specific-item" at bounding box center [716, 365] width 8 height 7
click at [711, 257] on icon "Branch-specific-item" at bounding box center [716, 252] width 10 height 10
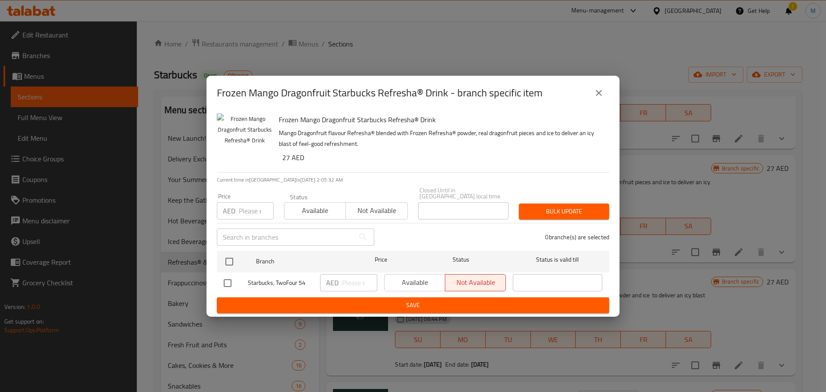
click at [598, 98] on button "close" at bounding box center [598, 93] width 21 height 21
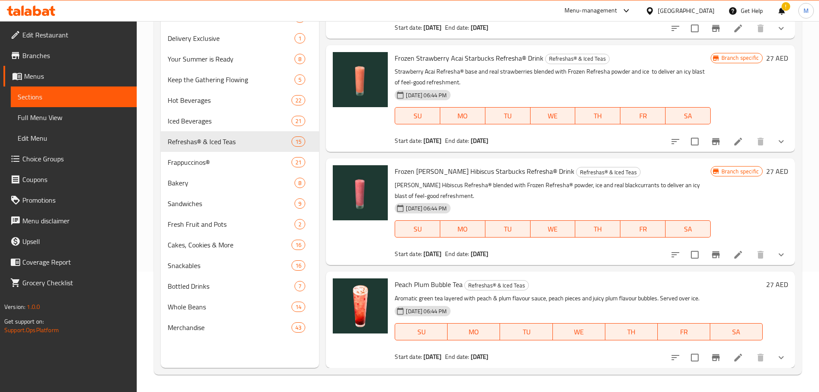
scroll to position [1275, 0]
click at [709, 263] on button "Branch-specific-item" at bounding box center [716, 254] width 21 height 21
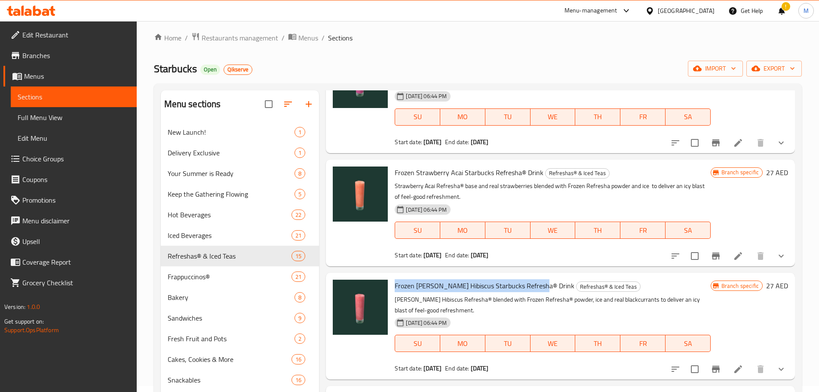
scroll to position [0, 0]
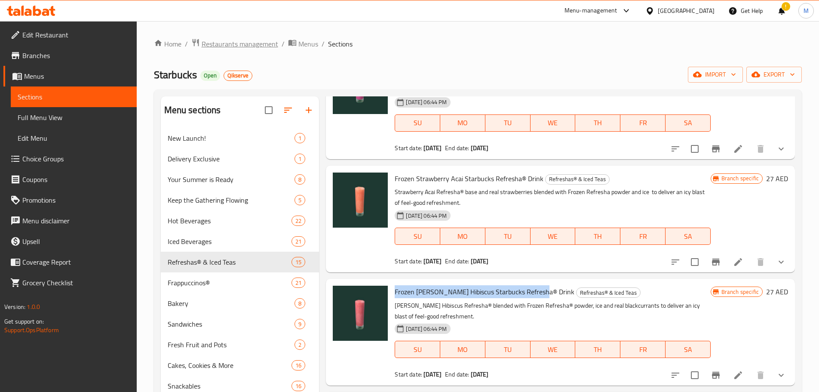
click at [243, 41] on span "Restaurants management" at bounding box center [240, 44] width 77 height 10
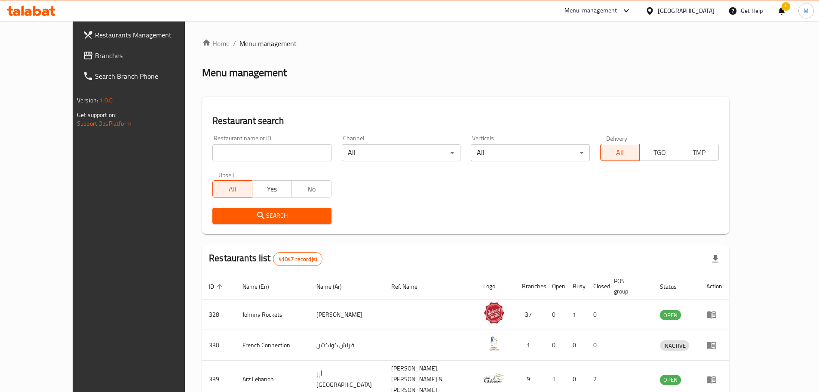
click at [256, 156] on input "search" at bounding box center [271, 152] width 119 height 17
click at [212, 150] on input "search" at bounding box center [271, 152] width 119 height 17
paste input "663068"
type input "663068"
click at [219, 215] on span "Search" at bounding box center [271, 215] width 105 height 11
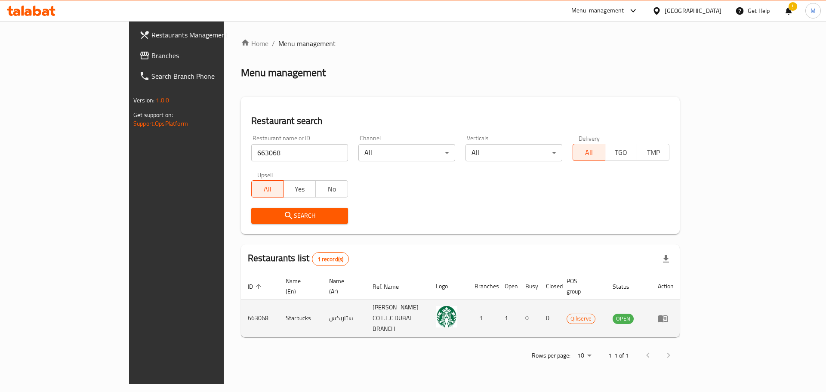
drag, startPoint x: 777, startPoint y: 313, endPoint x: 783, endPoint y: 308, distance: 7.3
click at [680, 313] on td "enhanced table" at bounding box center [666, 318] width 30 height 38
click at [667, 315] on icon "enhanced table" at bounding box center [662, 318] width 9 height 7
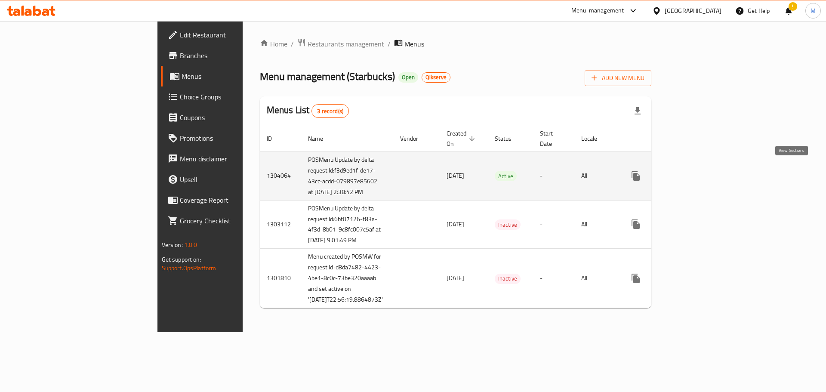
click at [703, 175] on icon "enhanced table" at bounding box center [697, 176] width 10 height 10
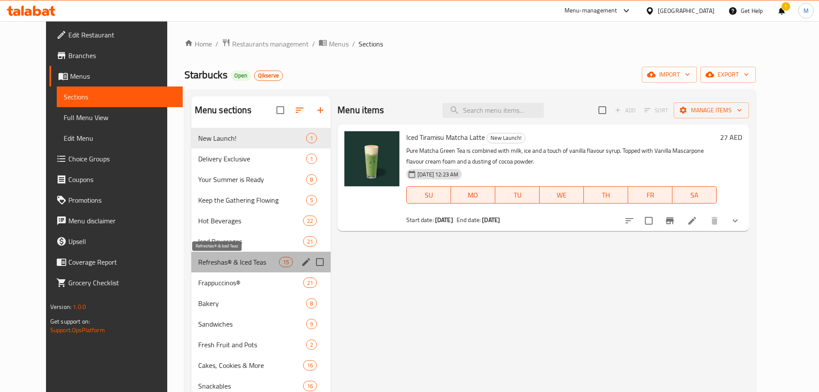
click at [224, 261] on span "Refreshas® & Iced Teas" at bounding box center [238, 262] width 81 height 10
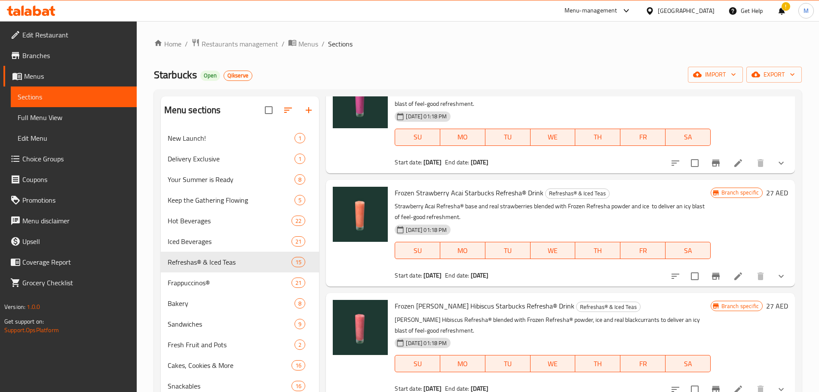
scroll to position [1265, 0]
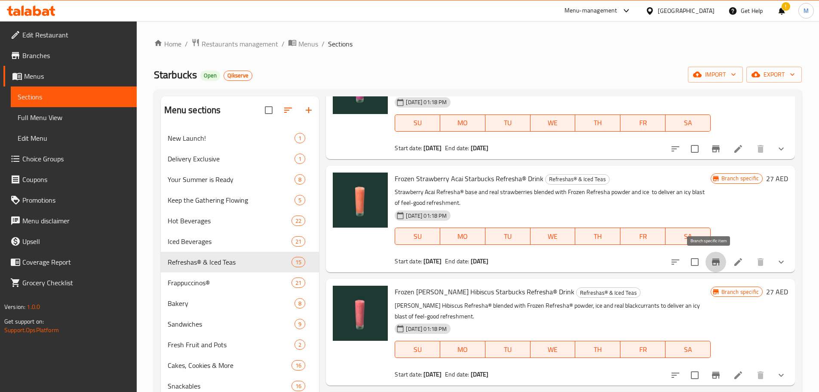
click at [712, 265] on icon "Branch-specific-item" at bounding box center [716, 261] width 8 height 7
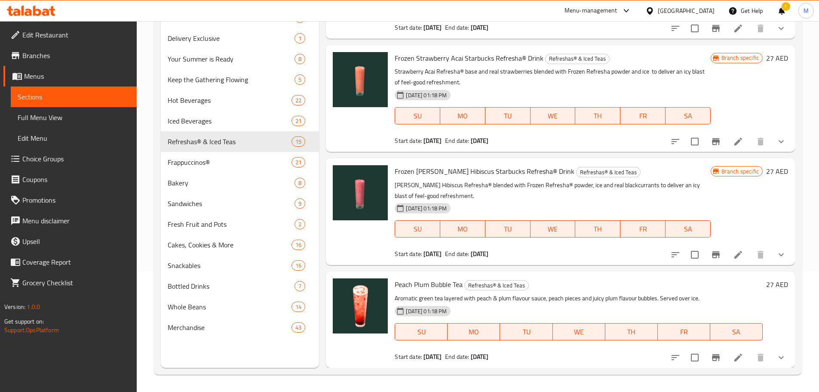
scroll to position [1038, 0]
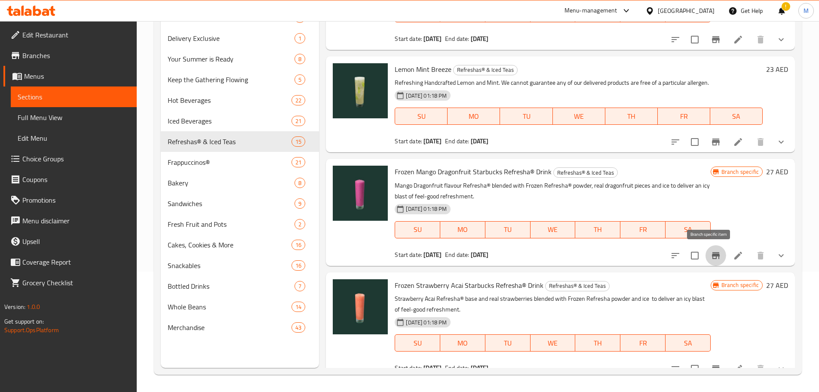
click at [706, 254] on button "Branch-specific-item" at bounding box center [716, 255] width 21 height 21
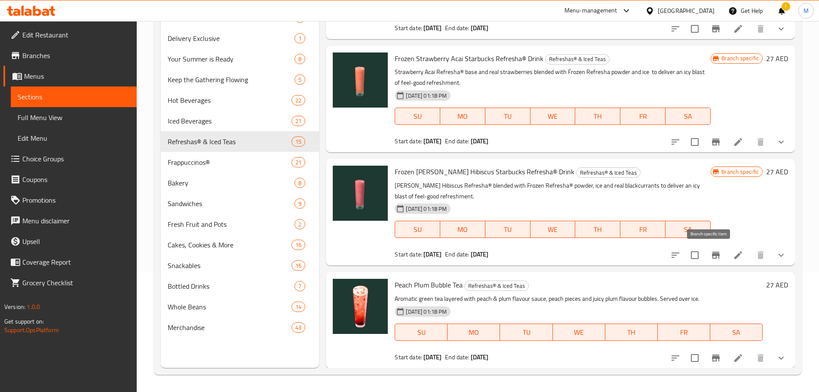
click at [712, 255] on icon "Branch-specific-item" at bounding box center [716, 255] width 8 height 7
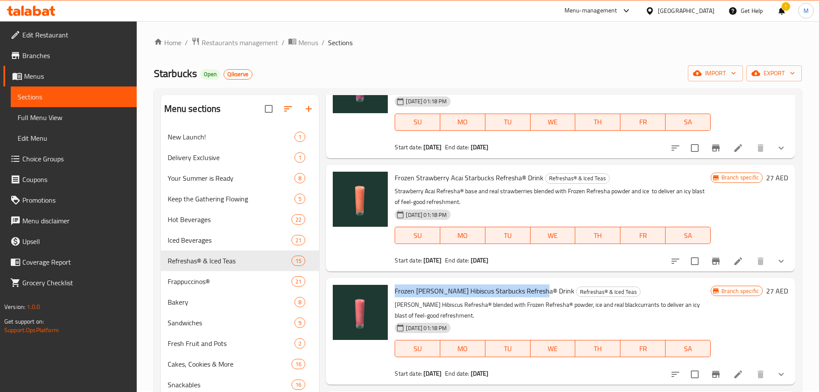
scroll to position [0, 0]
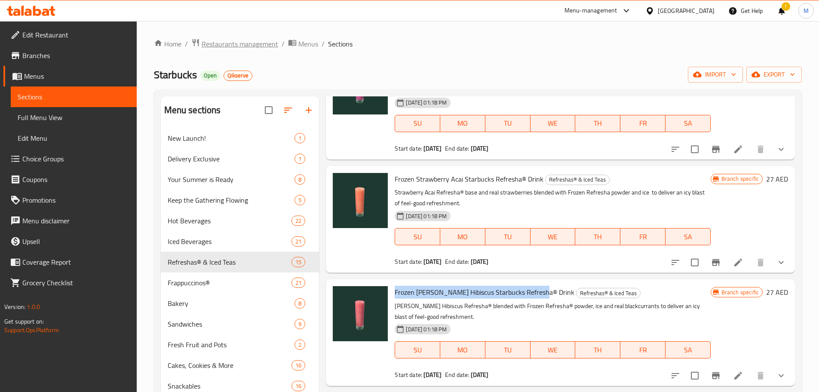
click at [227, 43] on span "Restaurants management" at bounding box center [240, 44] width 77 height 10
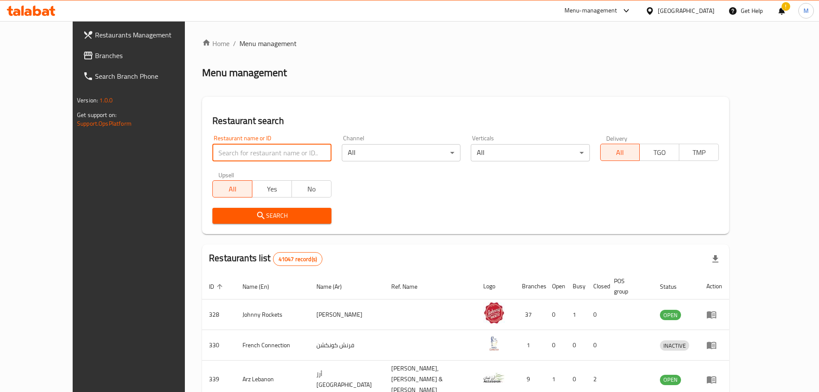
click at [306, 148] on input "search" at bounding box center [271, 152] width 119 height 17
paste input "637938"
type input "637938"
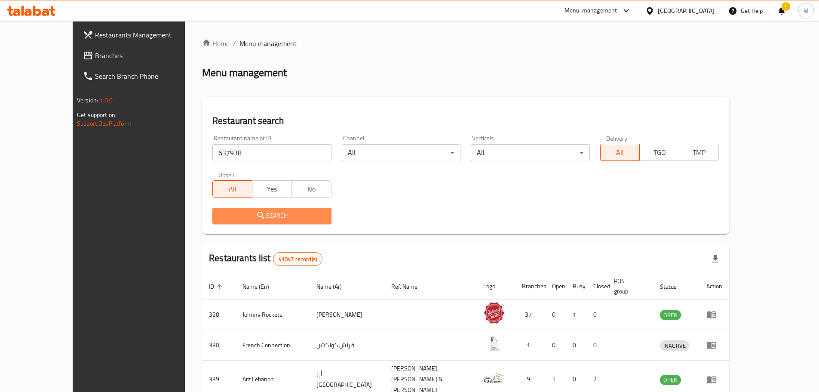
drag, startPoint x: 280, startPoint y: 211, endPoint x: 289, endPoint y: 216, distance: 10.2
click at [281, 211] on span "Search" at bounding box center [271, 215] width 105 height 11
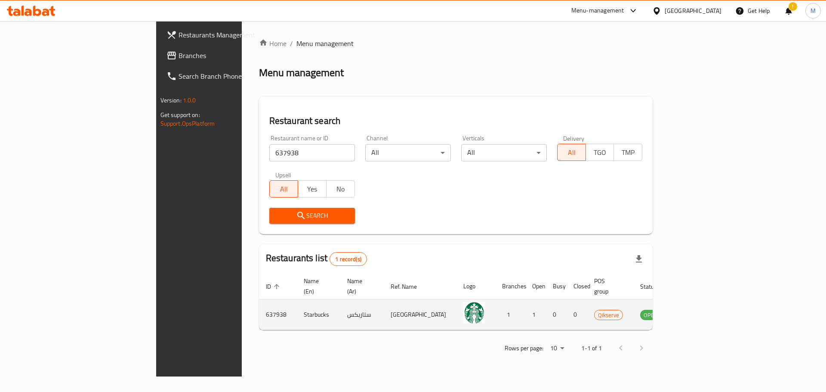
click at [708, 307] on td "enhanced table" at bounding box center [693, 314] width 30 height 31
click at [695, 311] on icon "enhanced table" at bounding box center [689, 314] width 9 height 7
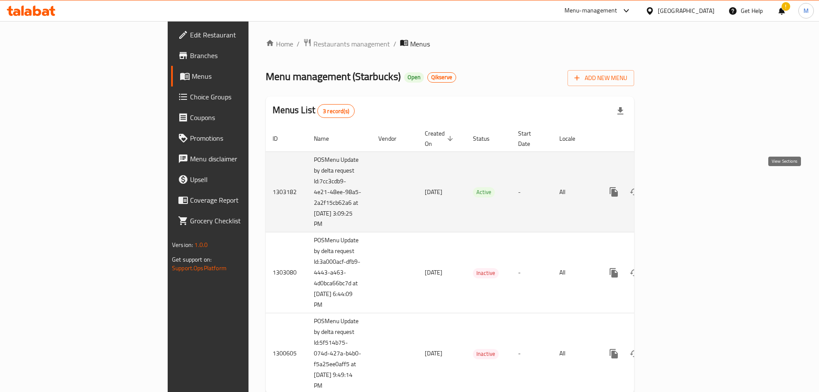
click at [686, 181] on link "enhanced table" at bounding box center [676, 191] width 21 height 21
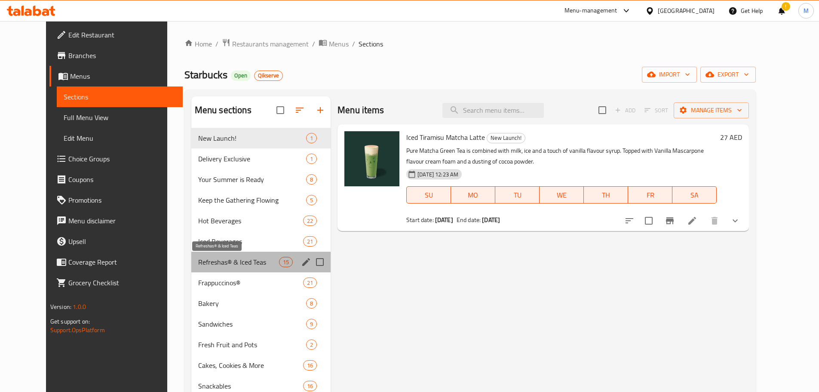
click at [225, 259] on span "Refreshas® & Iced Teas" at bounding box center [238, 262] width 81 height 10
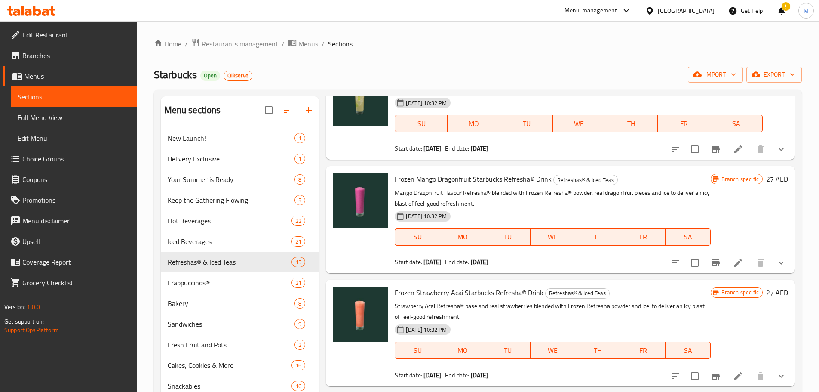
scroll to position [1237, 0]
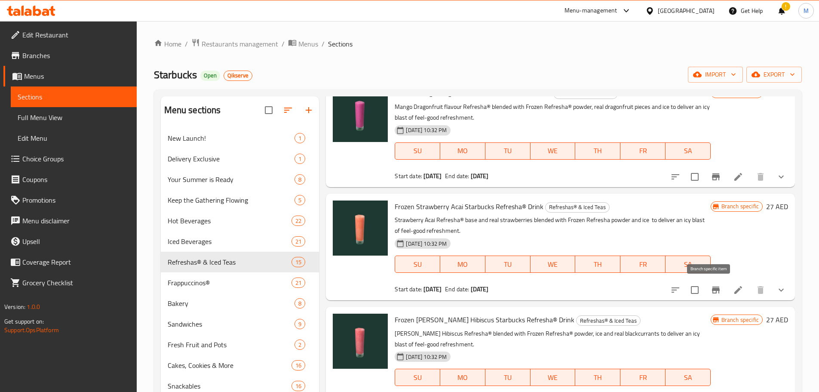
click at [715, 293] on button "Branch-specific-item" at bounding box center [716, 289] width 21 height 21
click at [706, 175] on button "Branch-specific-item" at bounding box center [716, 176] width 21 height 21
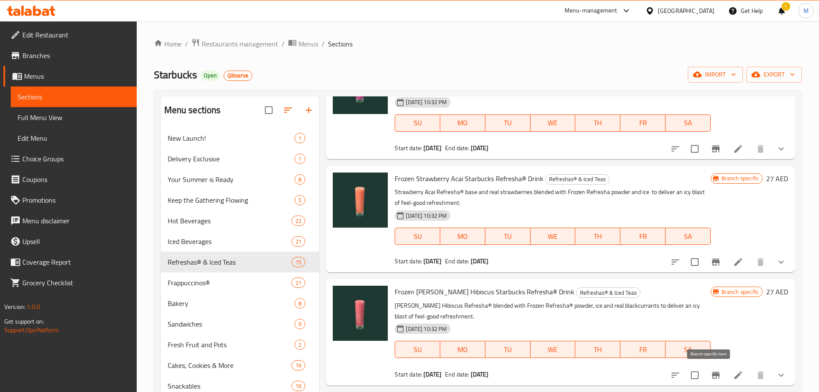
click at [711, 373] on icon "Branch-specific-item" at bounding box center [716, 375] width 10 height 10
click at [238, 39] on span "Restaurants management" at bounding box center [240, 44] width 77 height 10
